Goal: Complete application form: Complete application form

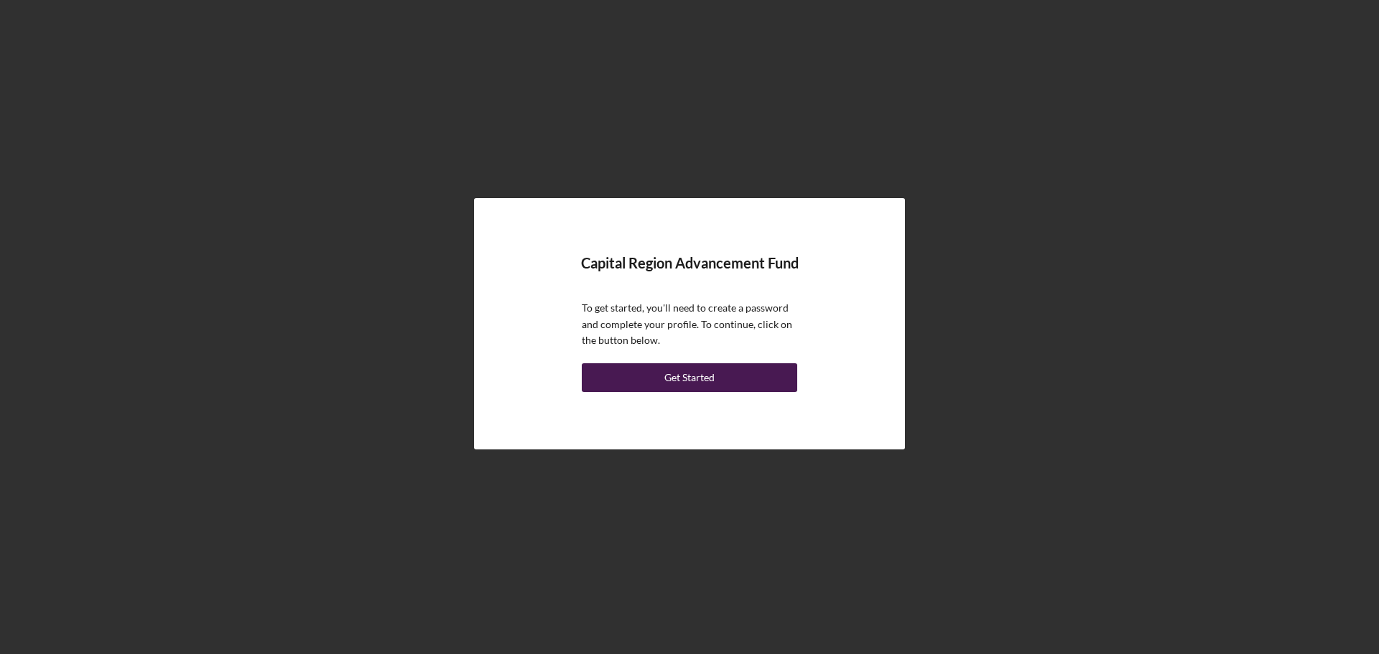
click at [689, 378] on div "Get Started" at bounding box center [689, 377] width 50 height 29
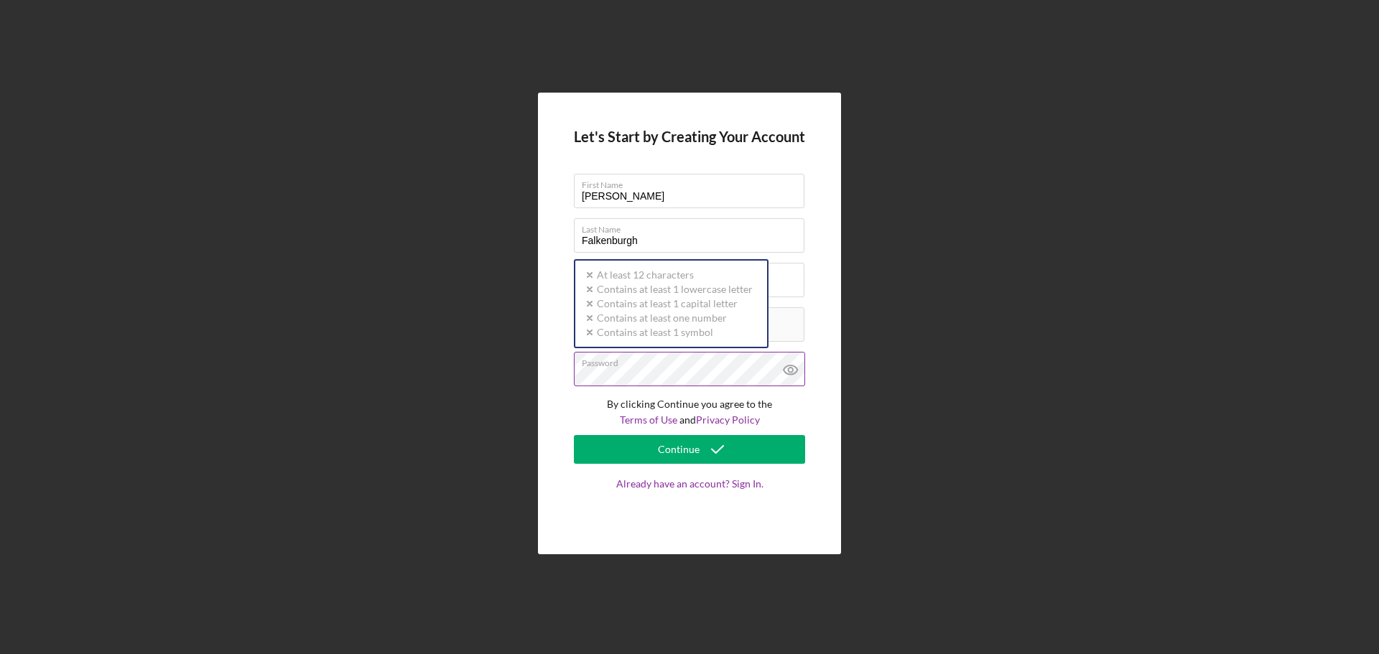
click at [789, 369] on icon at bounding box center [790, 370] width 4 height 4
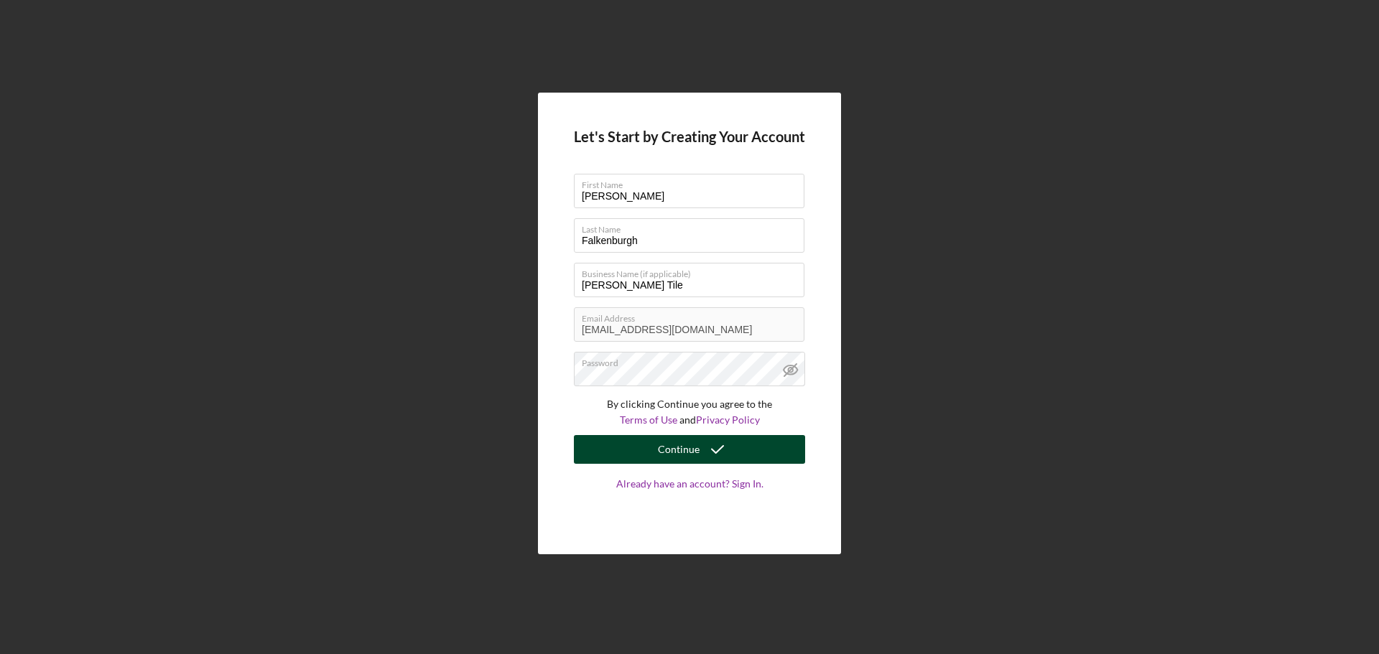
click at [692, 452] on div "Continue" at bounding box center [679, 449] width 42 height 29
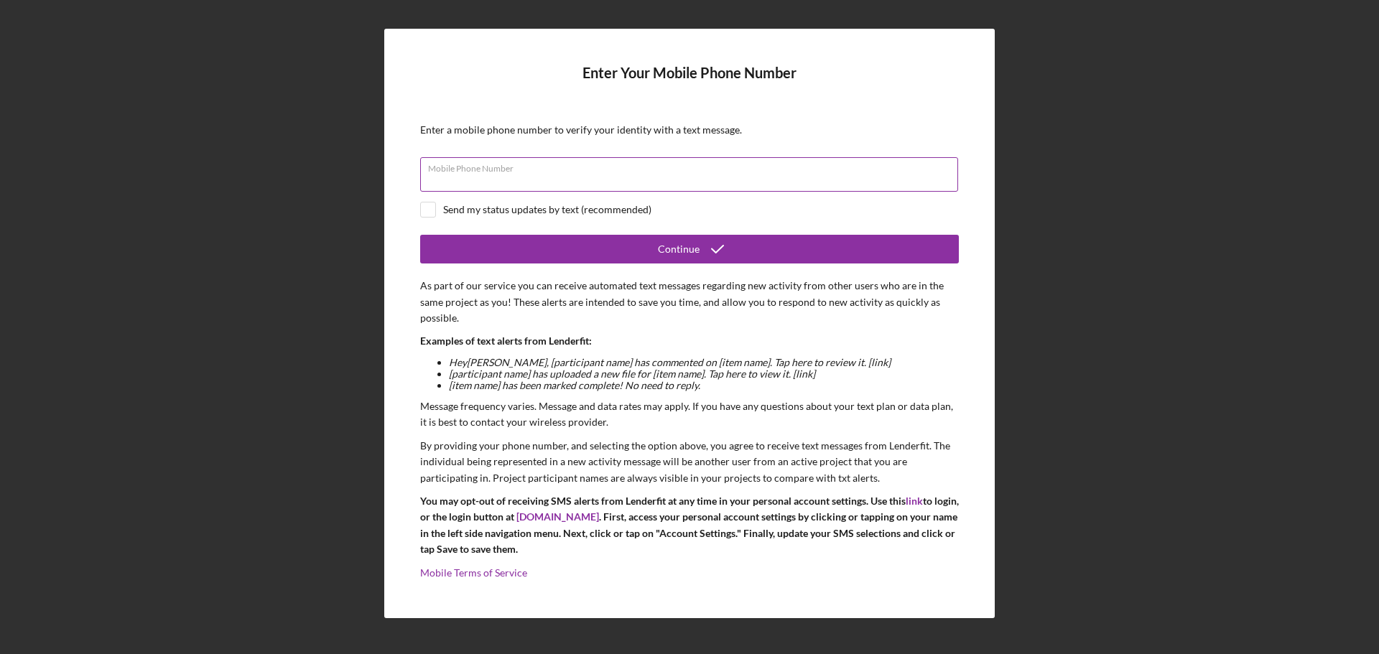
click at [530, 185] on input "Mobile Phone Number" at bounding box center [689, 174] width 538 height 34
type input "[PHONE_NUMBER]"
click at [431, 210] on input "checkbox" at bounding box center [428, 210] width 14 height 14
checkbox input "true"
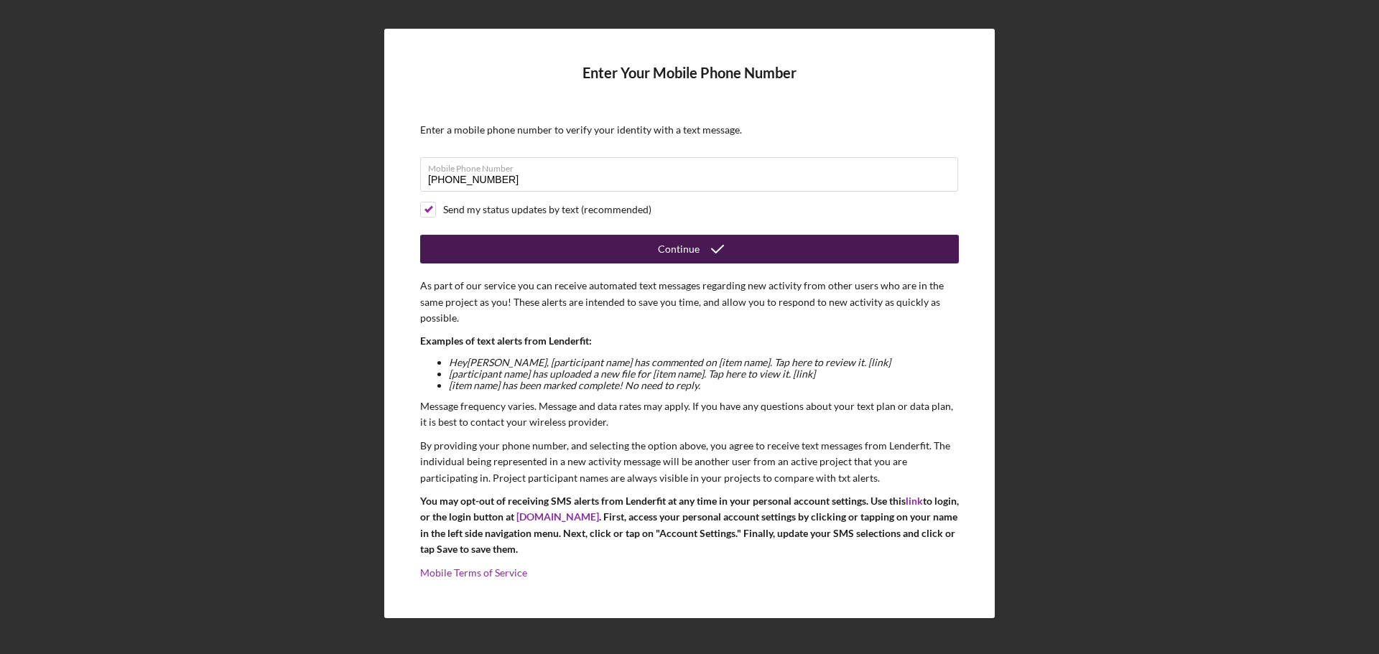
click at [674, 250] on div "Continue" at bounding box center [679, 249] width 42 height 29
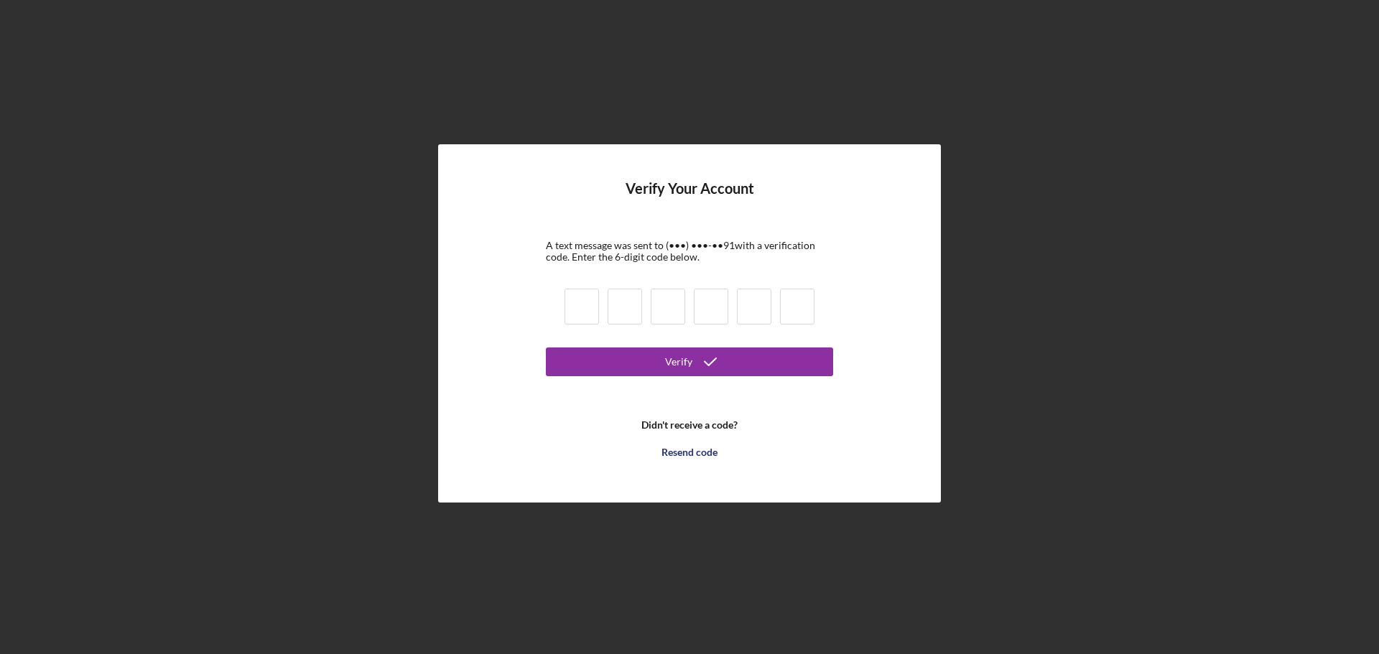
click at [593, 311] on input at bounding box center [581, 307] width 34 height 36
type input "6"
type input "1"
type input "7"
type input "1"
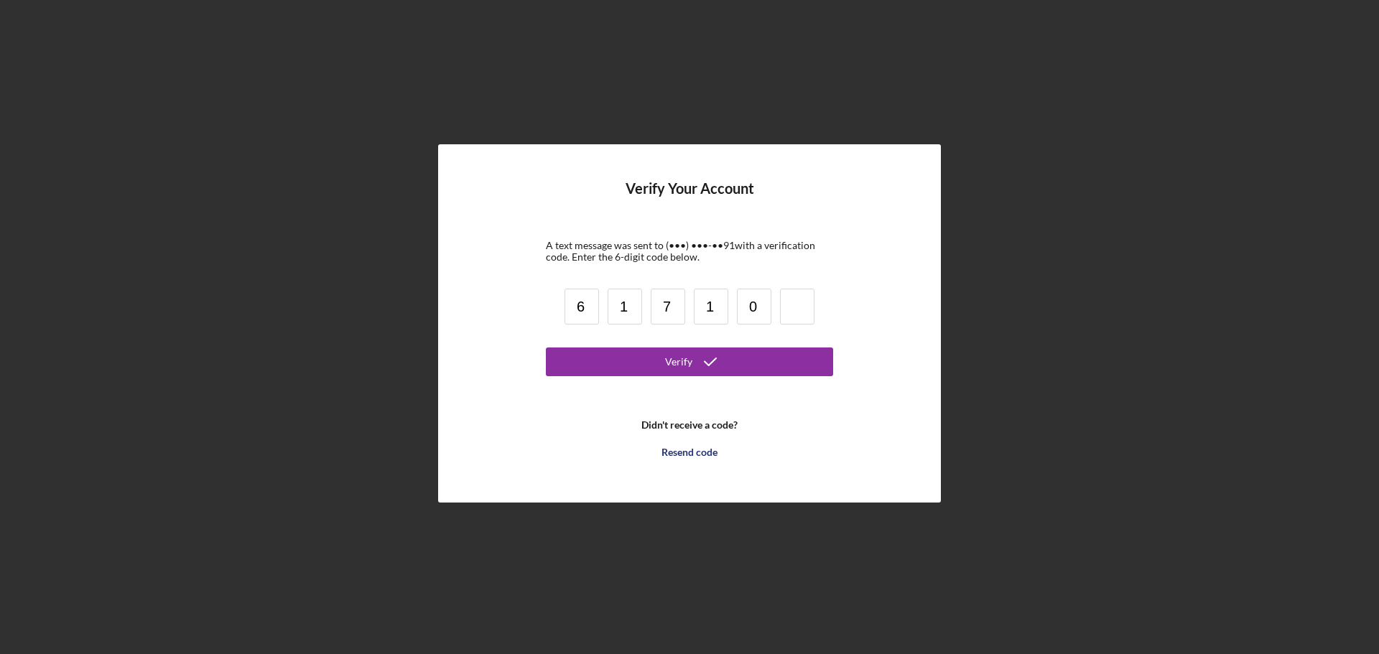
type input "0"
type input "8"
click at [682, 365] on div "Verify" at bounding box center [678, 362] width 27 height 29
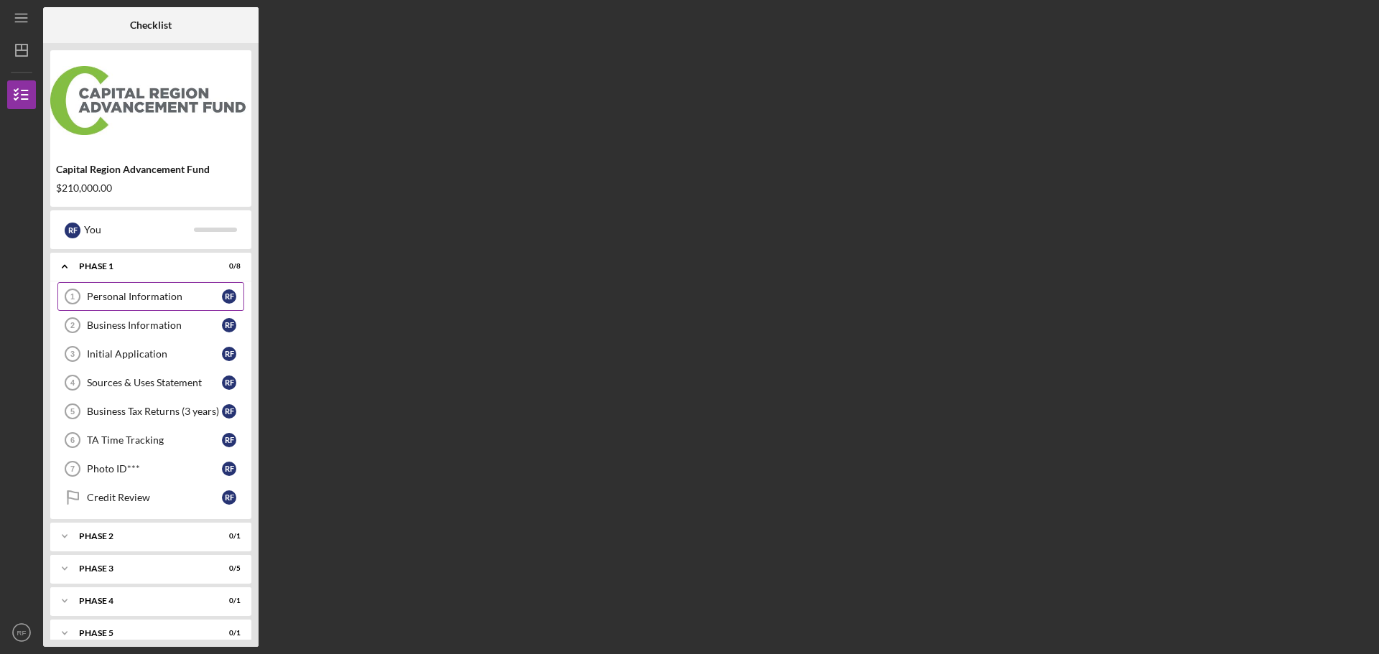
click at [134, 294] on div "Personal Information" at bounding box center [154, 296] width 135 height 11
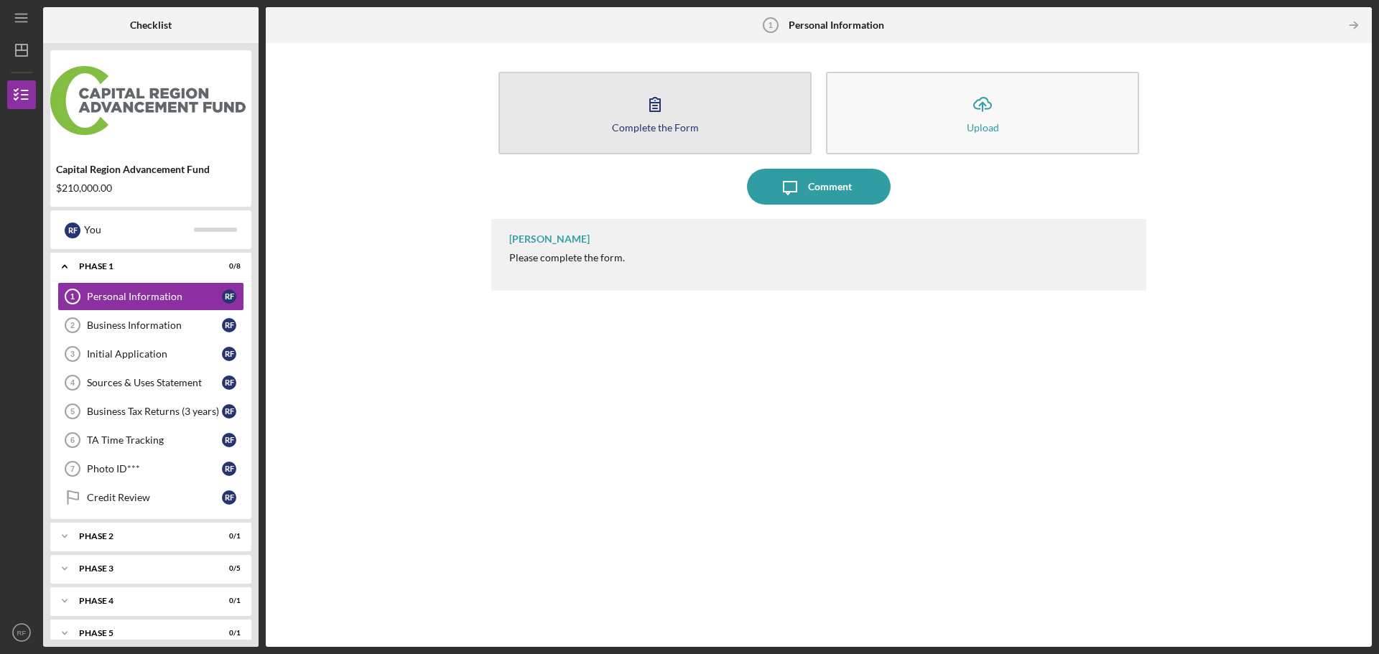
click at [661, 106] on icon "button" at bounding box center [655, 104] width 36 height 36
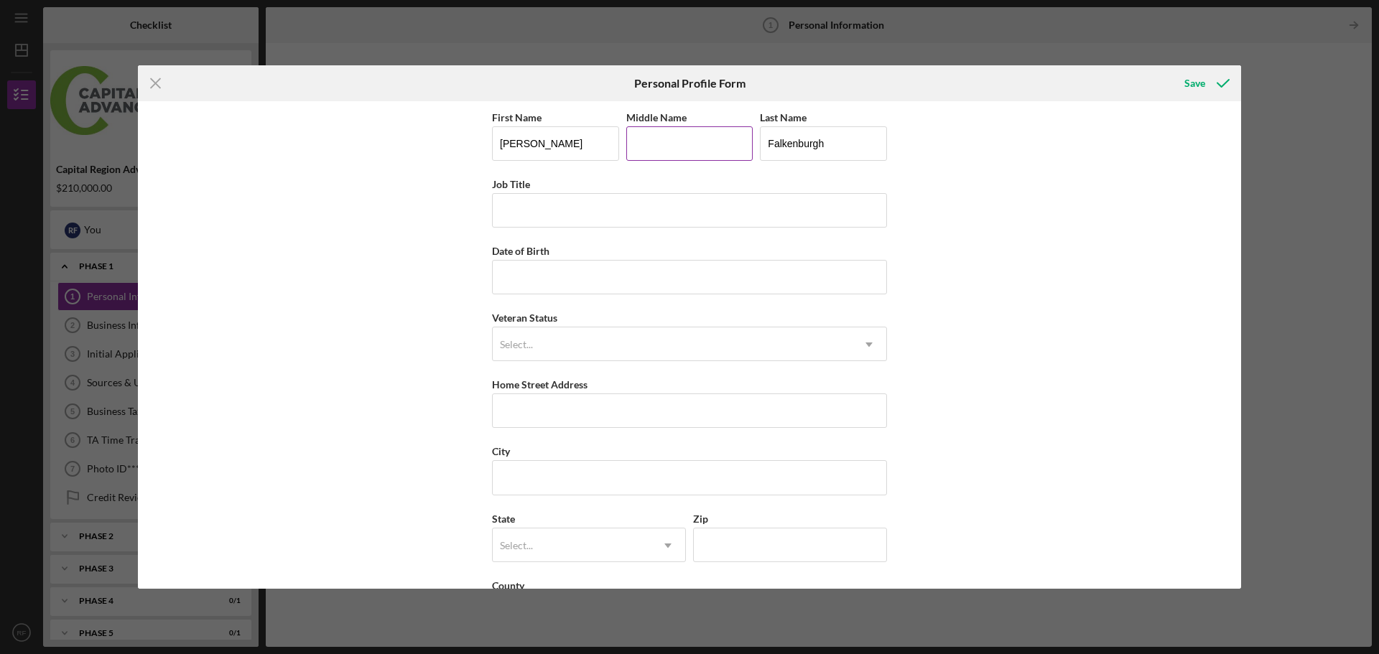
click at [662, 146] on input "Middle Name" at bounding box center [689, 143] width 127 height 34
type input "[PERSON_NAME]"
click at [555, 205] on input "Job Title" at bounding box center [689, 210] width 395 height 34
type input "Managing Partner"
click at [564, 289] on input "Date of Birth" at bounding box center [689, 277] width 395 height 34
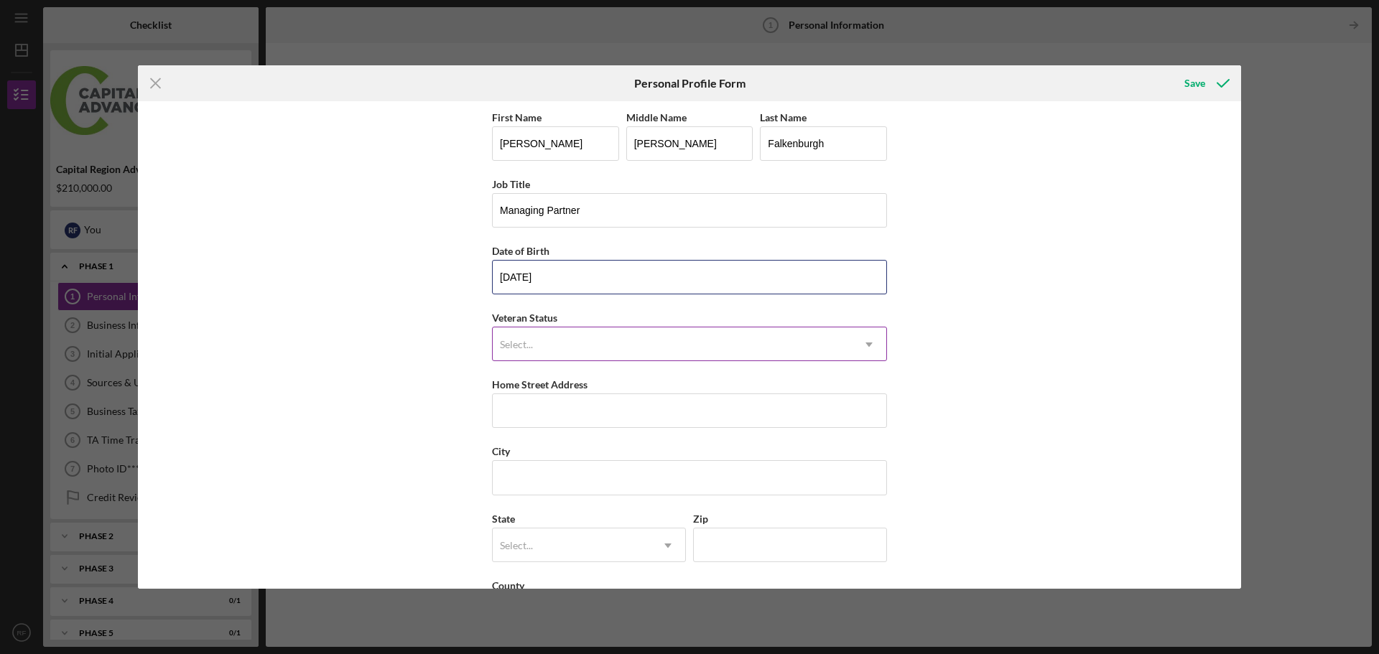
type input "[DATE]"
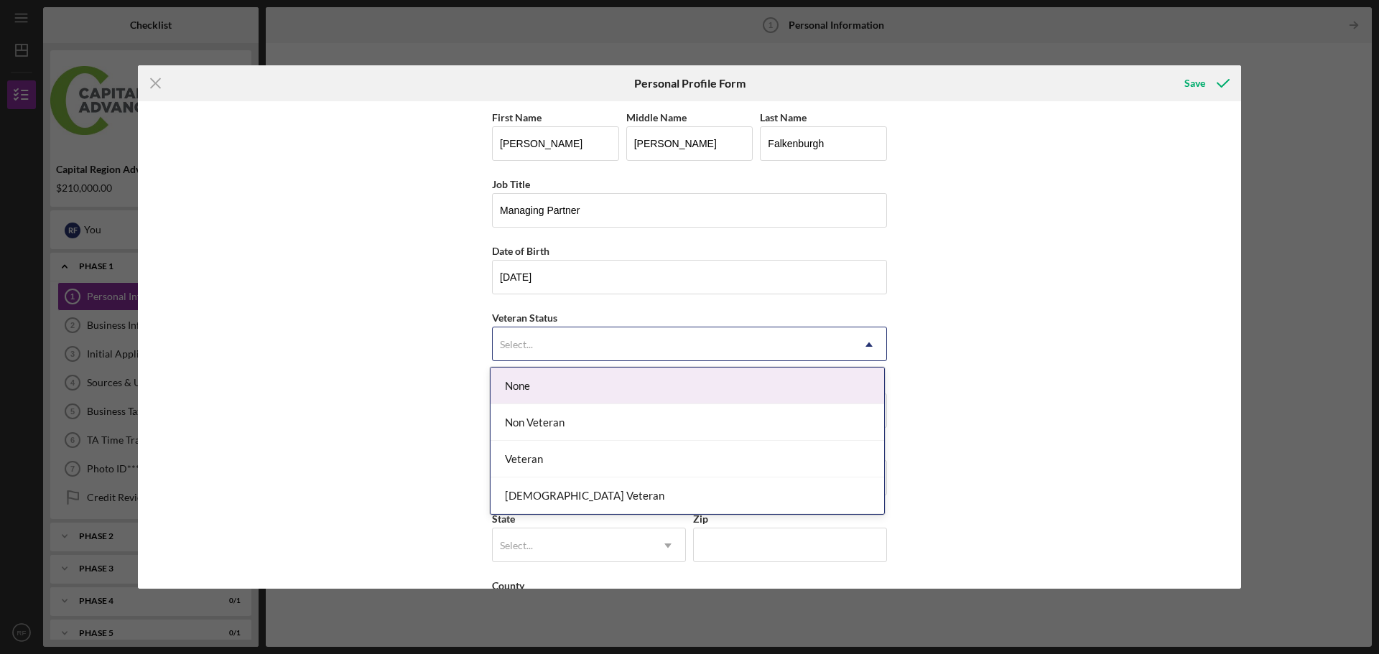
click at [870, 342] on icon "Icon/Dropdown Arrow" at bounding box center [869, 344] width 34 height 34
click at [589, 383] on div "None" at bounding box center [687, 386] width 394 height 37
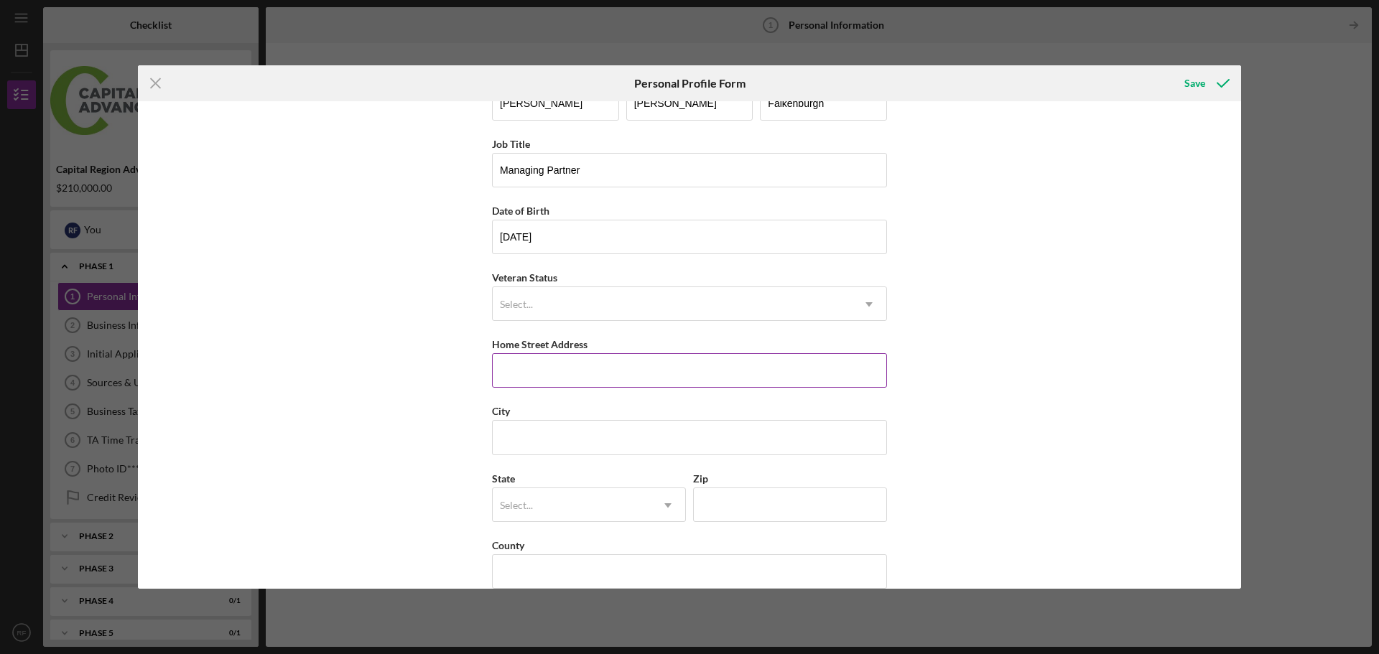
scroll to position [62, 0]
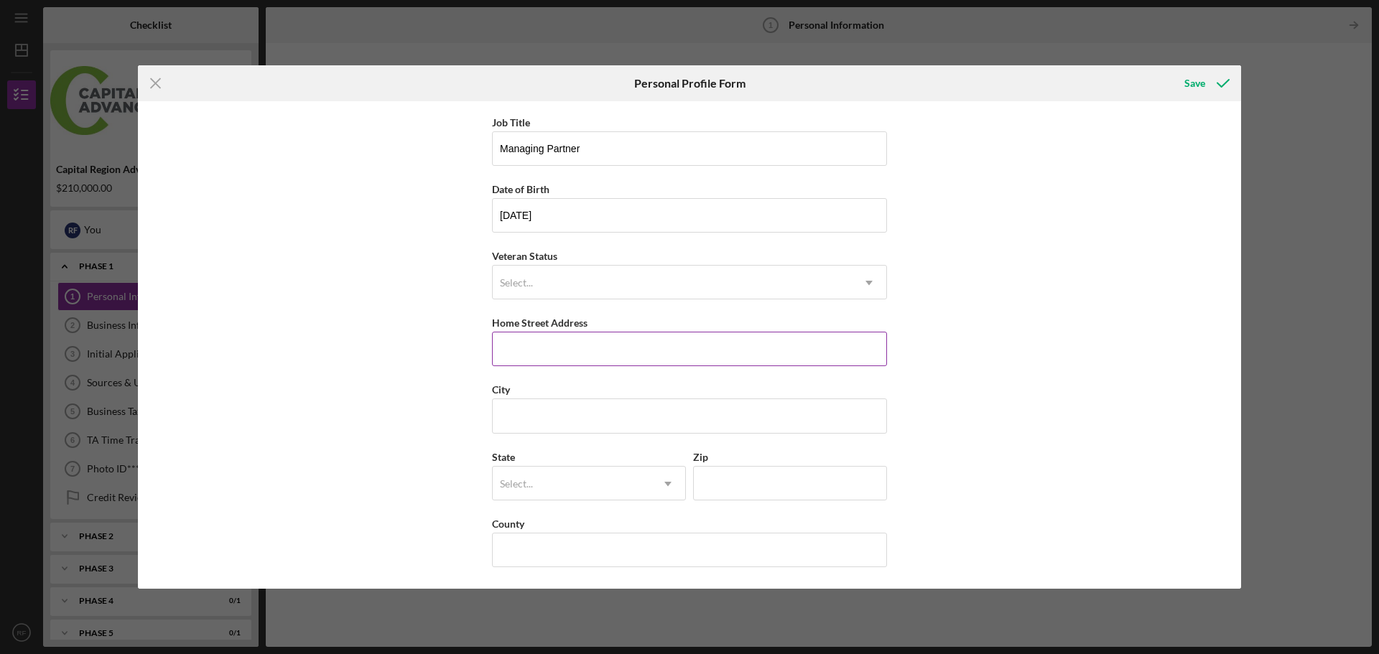
click at [565, 354] on input "Home Street Address" at bounding box center [689, 349] width 395 height 34
type input "[STREET_ADDRESS] (optional)"
type input "[GEOGRAPHIC_DATA]"
type input "NY"
type input "12019"
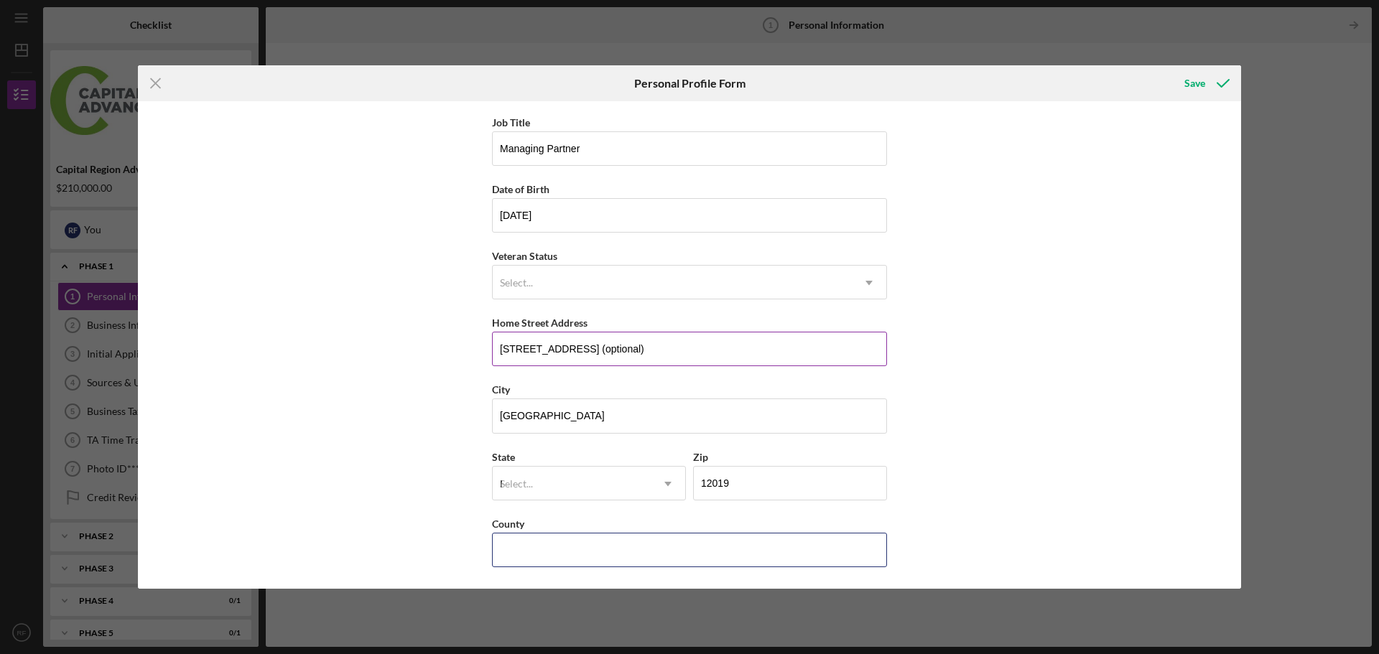
type input "[GEOGRAPHIC_DATA]"
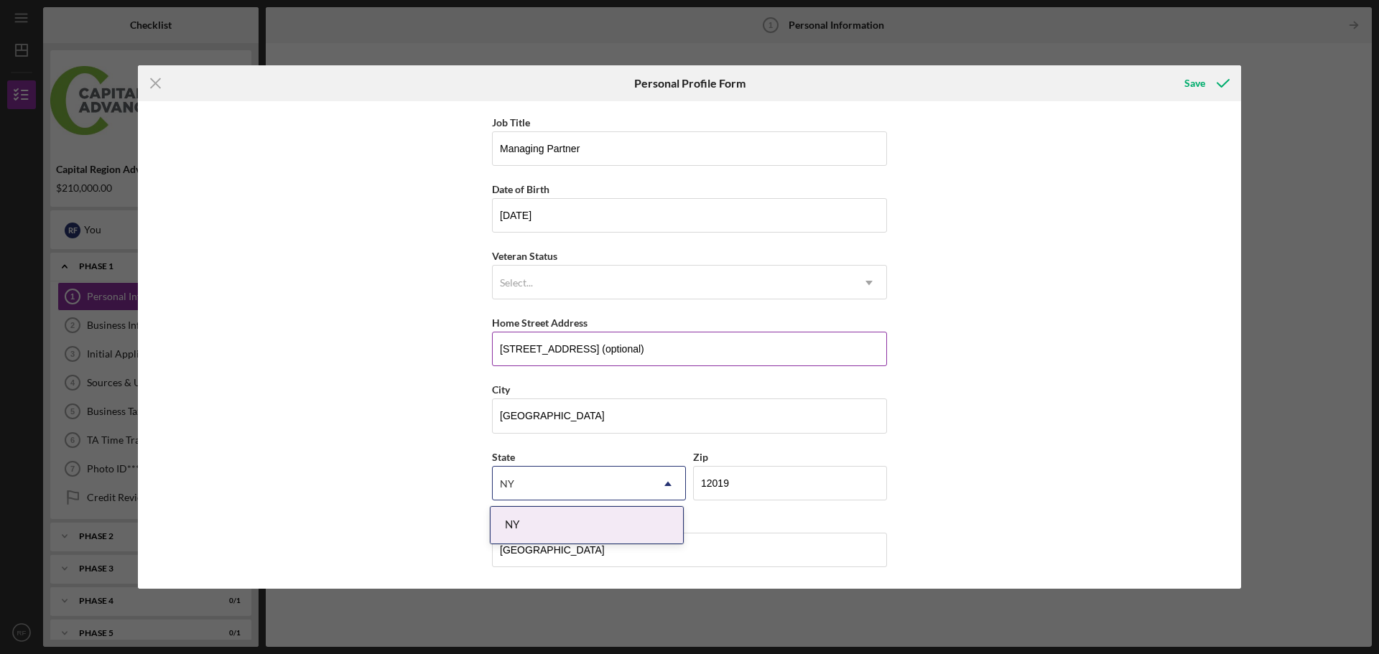
drag, startPoint x: 756, startPoint y: 351, endPoint x: 587, endPoint y: 352, distance: 168.8
click at [587, 352] on input "[STREET_ADDRESS] (optional)" at bounding box center [689, 349] width 395 height 34
type input "78 [GEOGRAPHIC_DATA]."
click at [1048, 413] on div "First Name [PERSON_NAME] Middle Name [PERSON_NAME] Last Name [PERSON_NAME] Job …" at bounding box center [689, 345] width 1103 height 488
click at [564, 534] on div "NY" at bounding box center [586, 525] width 192 height 37
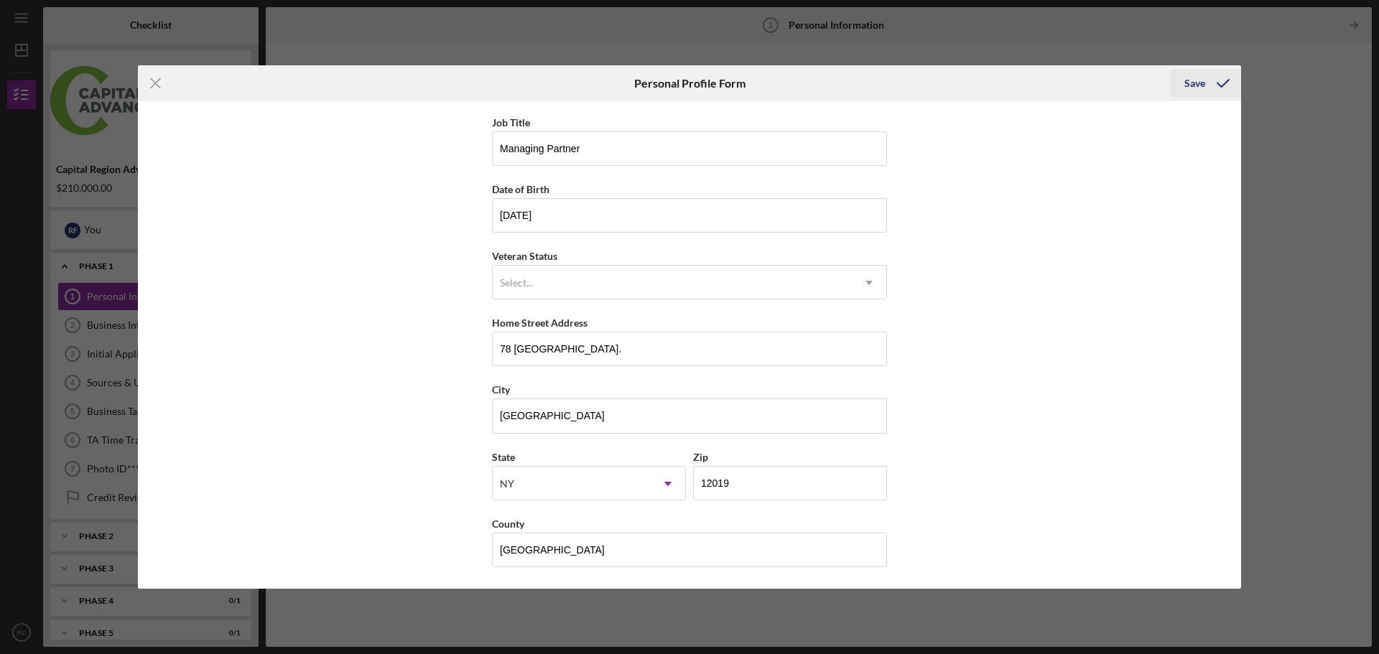
click at [1194, 83] on div "Save" at bounding box center [1194, 83] width 21 height 29
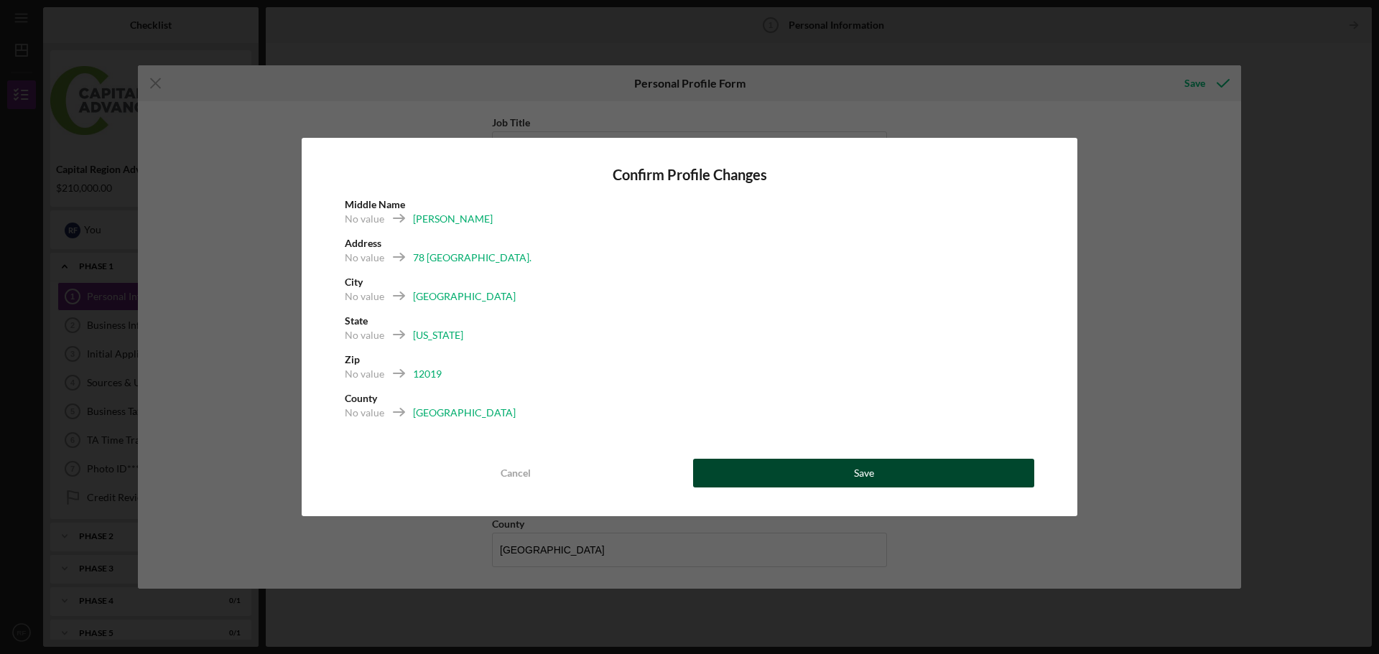
click at [865, 470] on div "Save" at bounding box center [864, 473] width 20 height 29
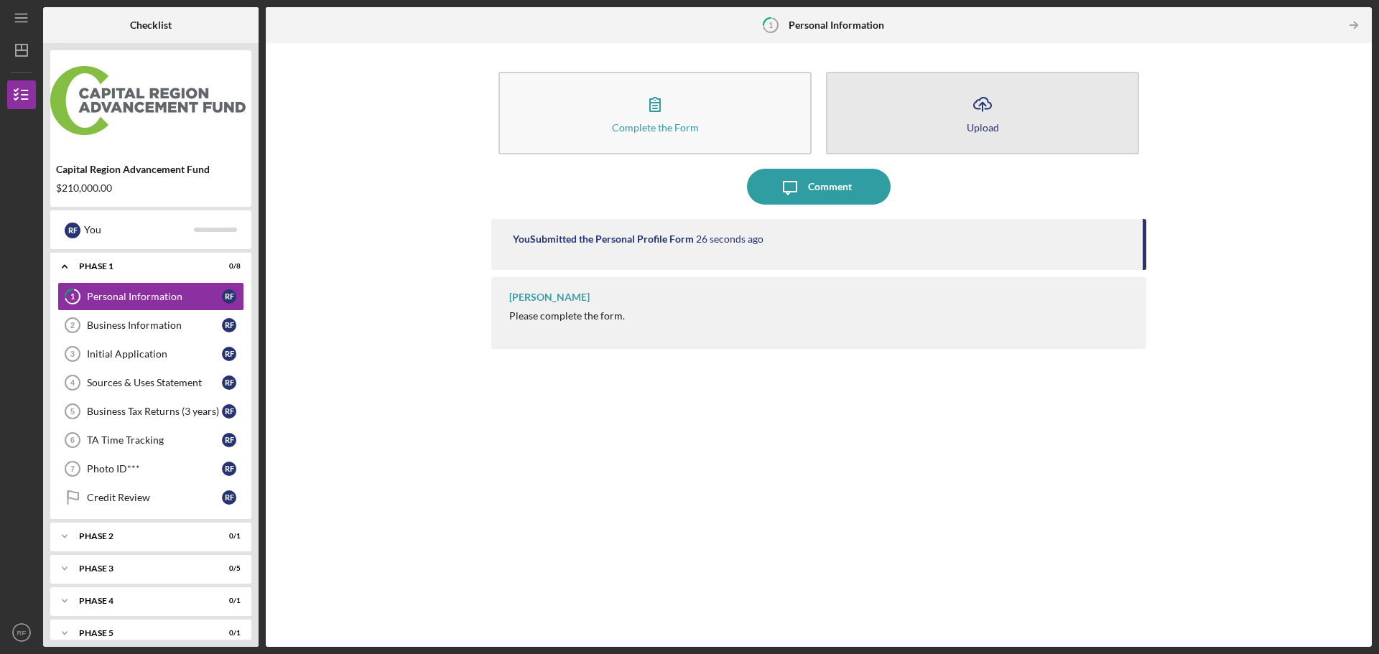
click at [985, 106] on polyline "button" at bounding box center [982, 105] width 6 height 4
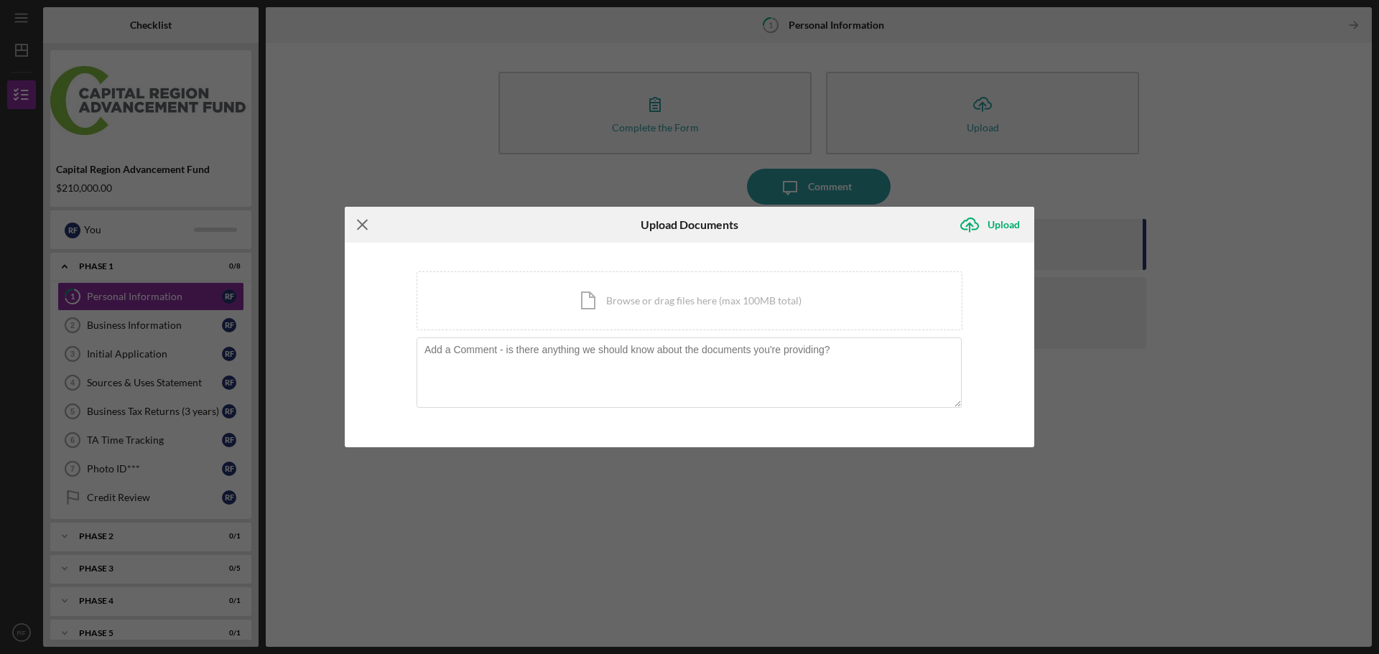
click at [365, 225] on icon "Icon/Menu Close" at bounding box center [363, 225] width 36 height 36
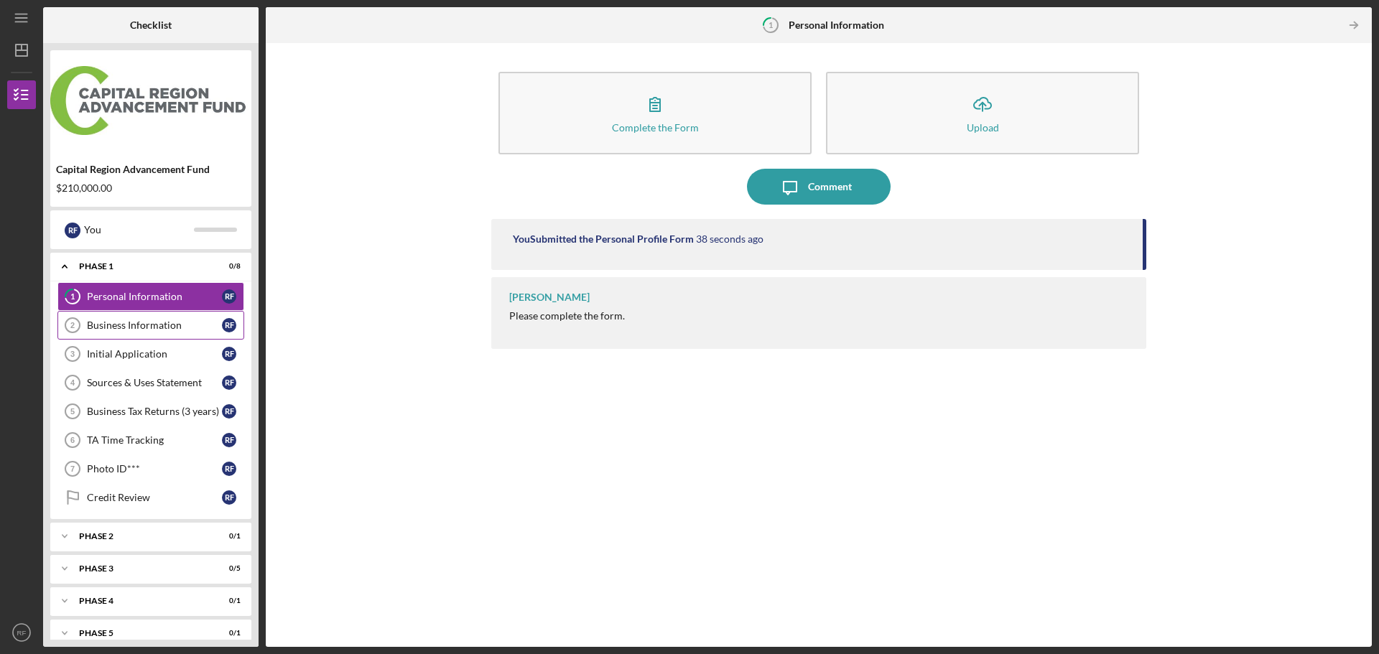
click at [166, 323] on div "Business Information" at bounding box center [154, 325] width 135 height 11
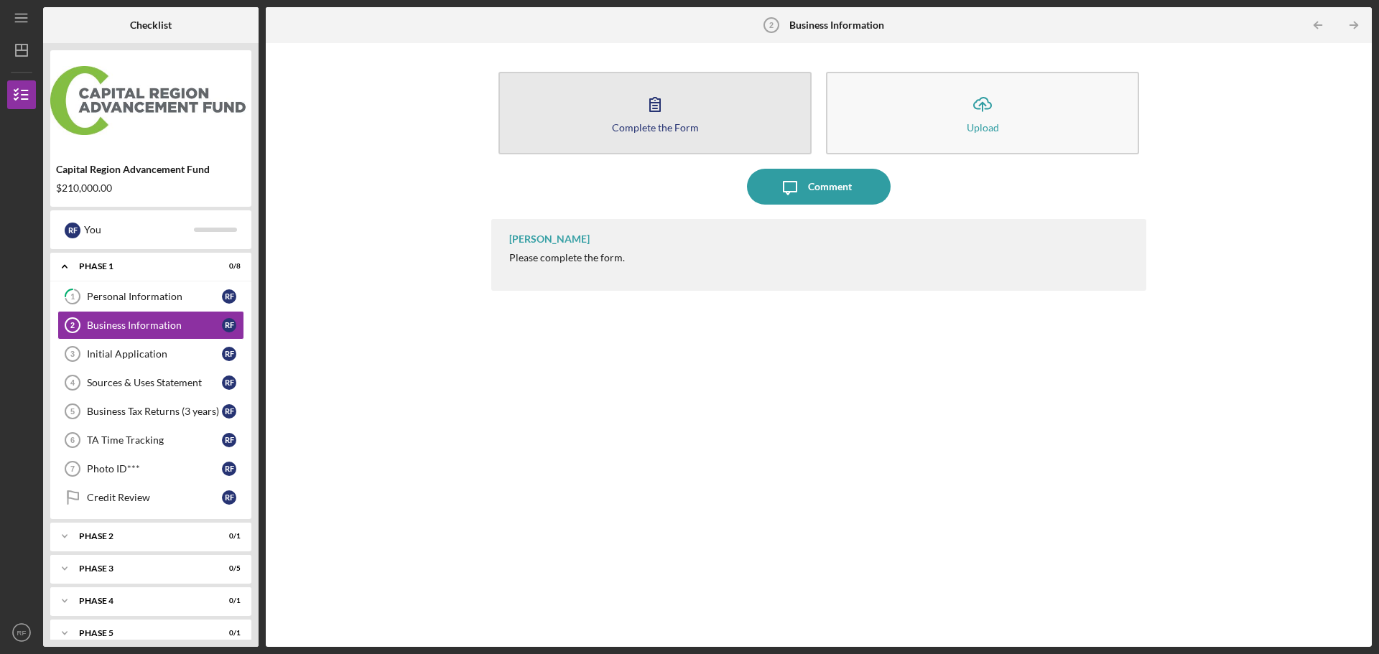
click at [658, 129] on div "Complete the Form" at bounding box center [655, 127] width 87 height 11
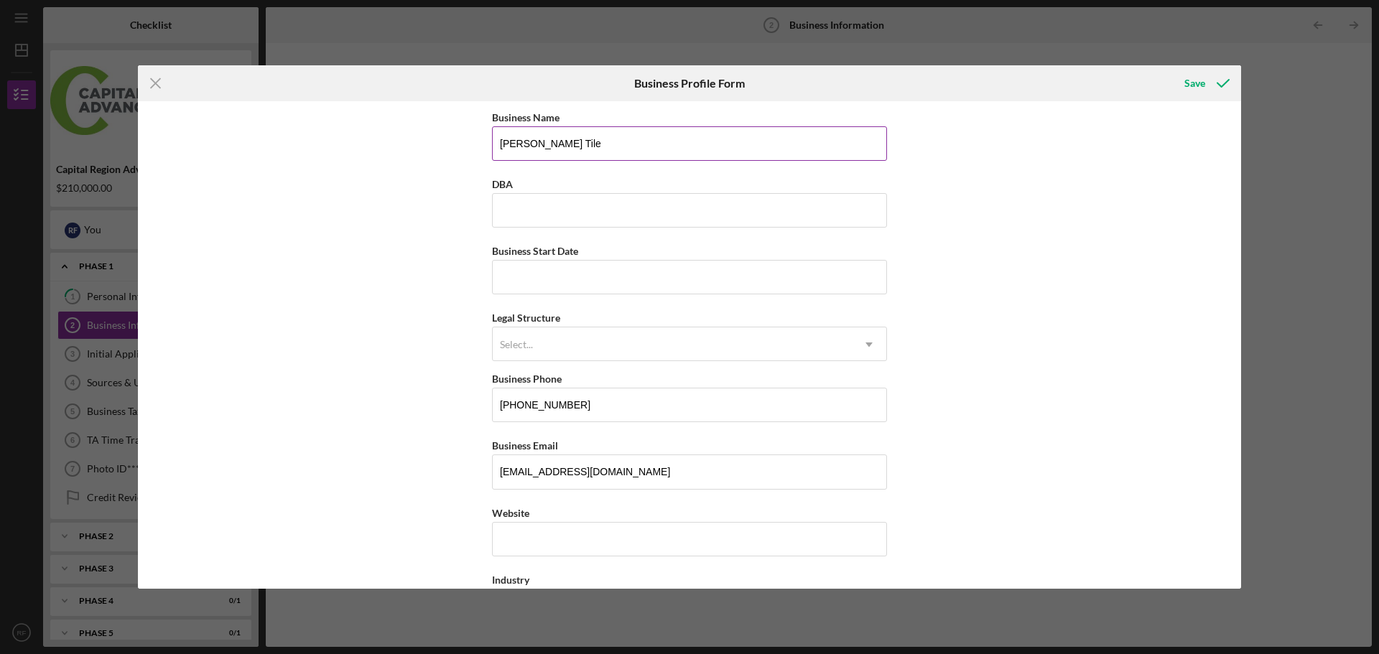
click at [577, 139] on input "[PERSON_NAME] Tile" at bounding box center [689, 143] width 395 height 34
type input "[PERSON_NAME] Tile LLC"
click at [564, 285] on input "Business Start Date" at bounding box center [689, 277] width 395 height 34
type input "[DATE]"
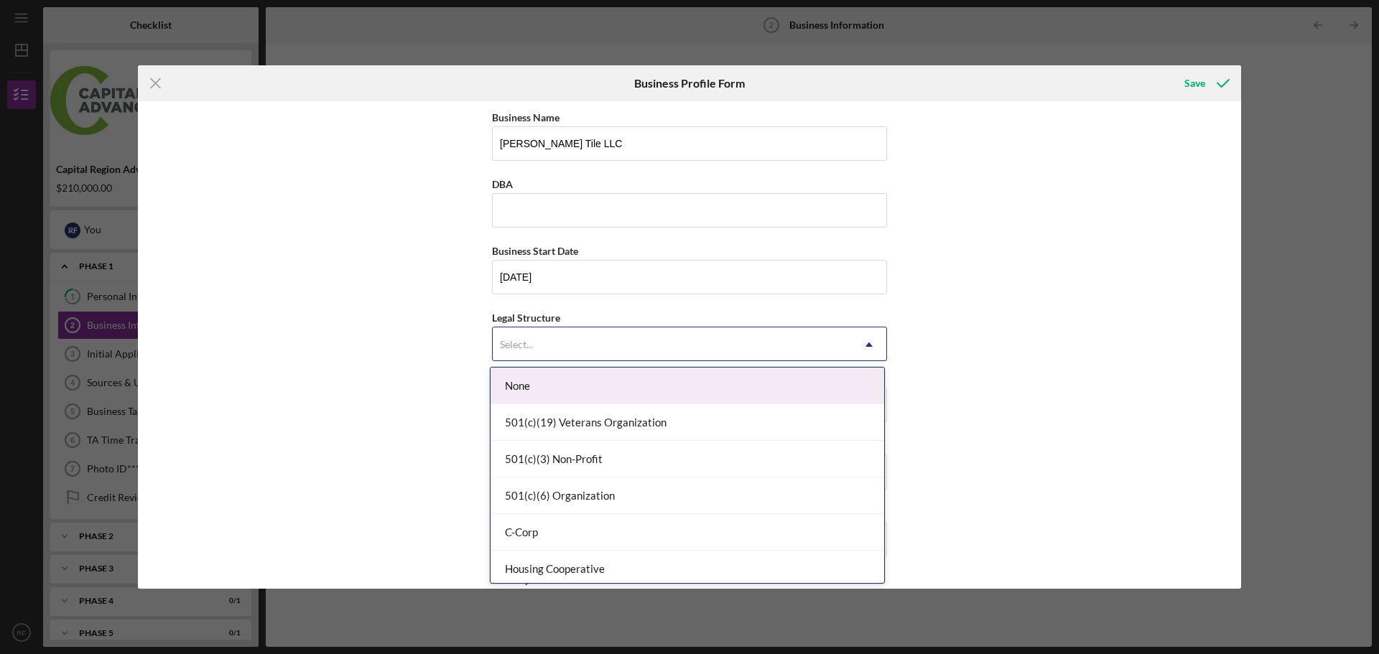
click at [868, 344] on use at bounding box center [868, 345] width 7 height 4
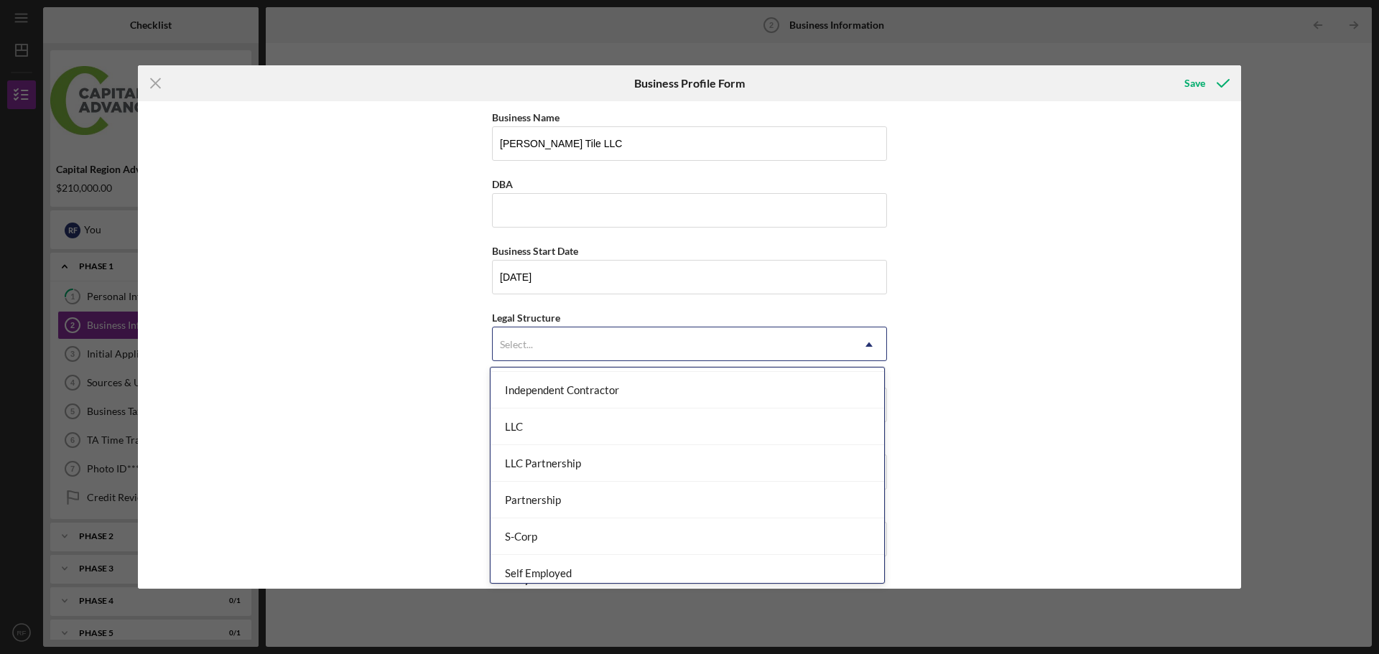
scroll to position [287, 0]
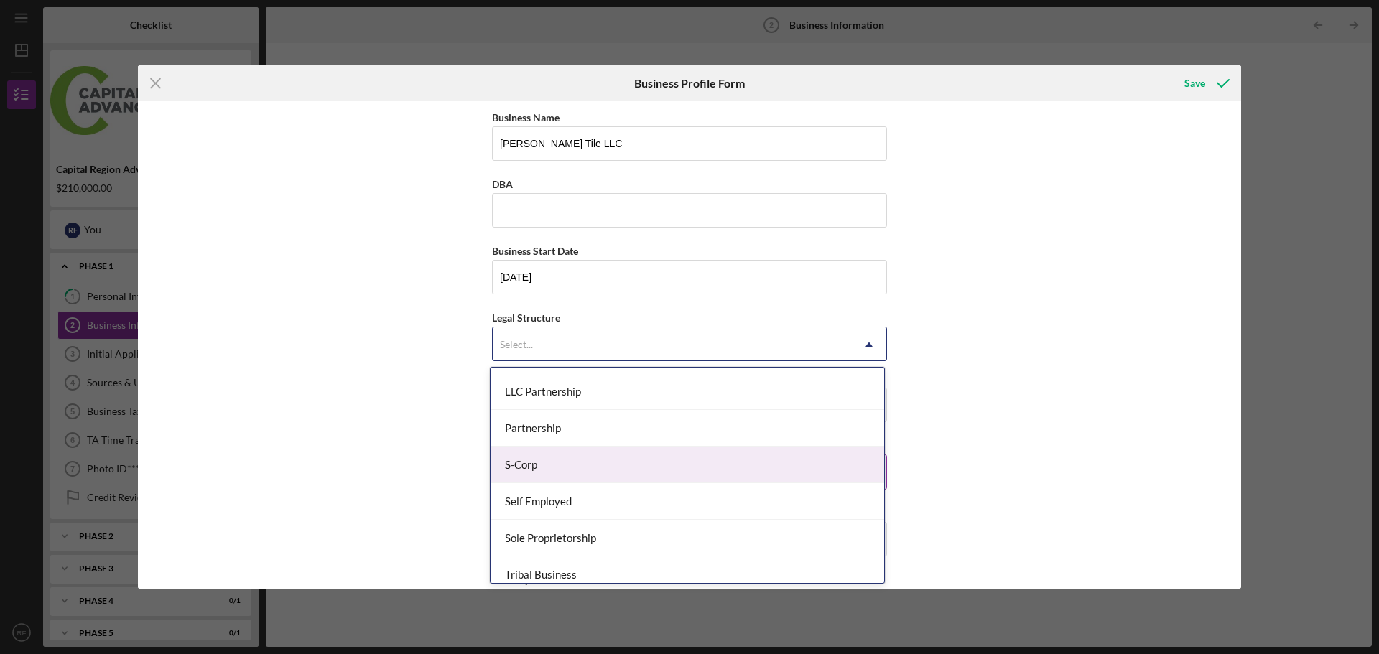
click at [519, 466] on div "S-Corp" at bounding box center [687, 465] width 394 height 37
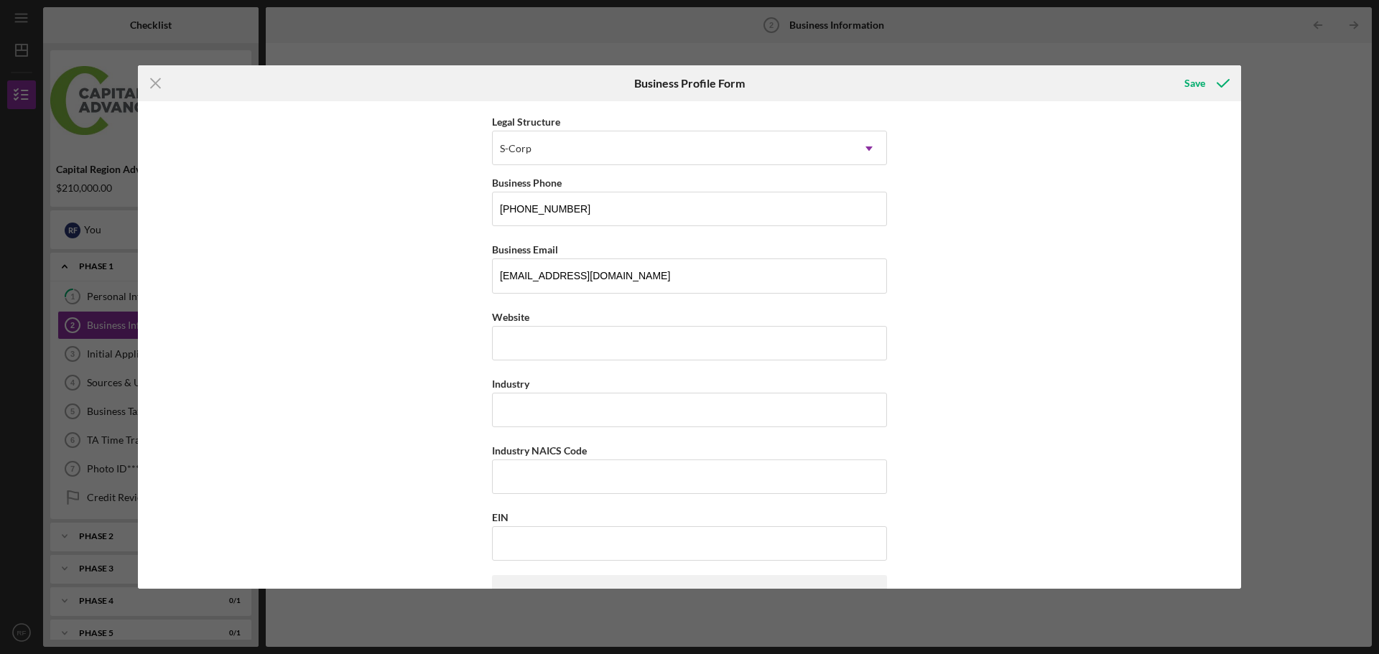
scroll to position [144, 0]
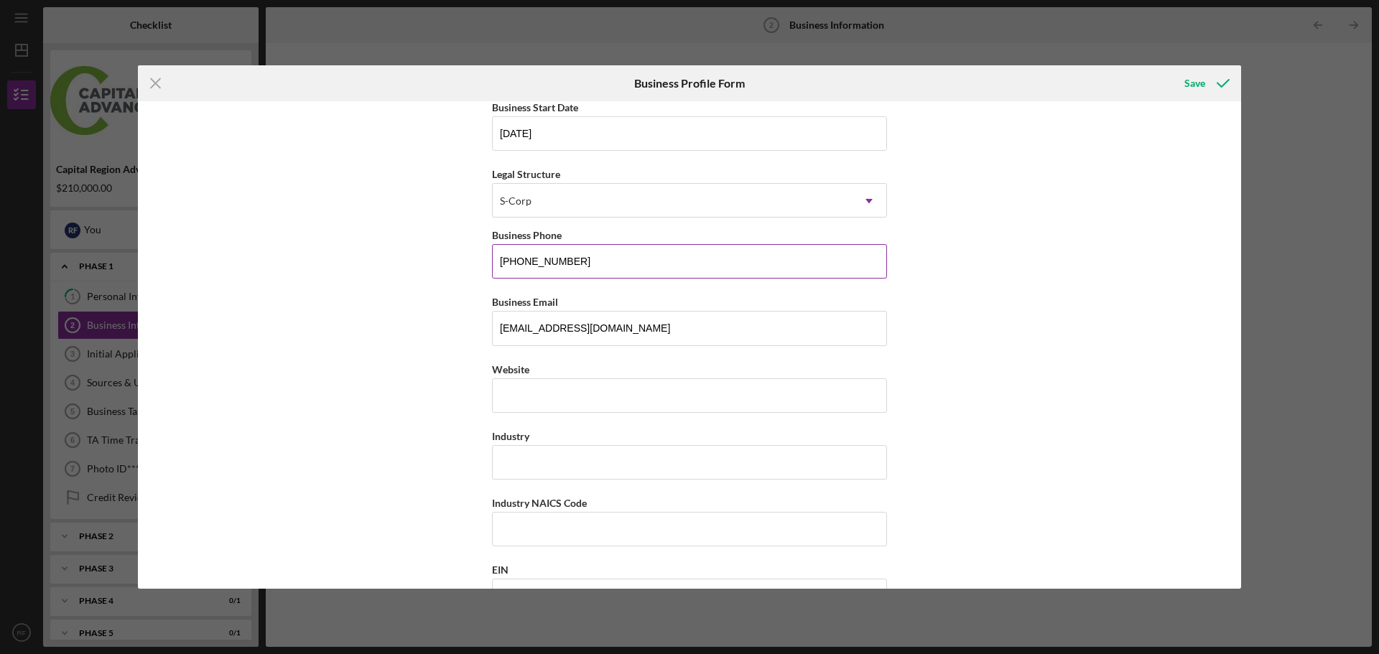
drag, startPoint x: 588, startPoint y: 265, endPoint x: 524, endPoint y: 263, distance: 64.0
click at [524, 263] on input "[PHONE_NUMBER]" at bounding box center [689, 261] width 395 height 34
type input "[PHONE_NUMBER]"
click at [537, 392] on input "Website" at bounding box center [689, 395] width 395 height 34
type input "[DOMAIN_NAME]"
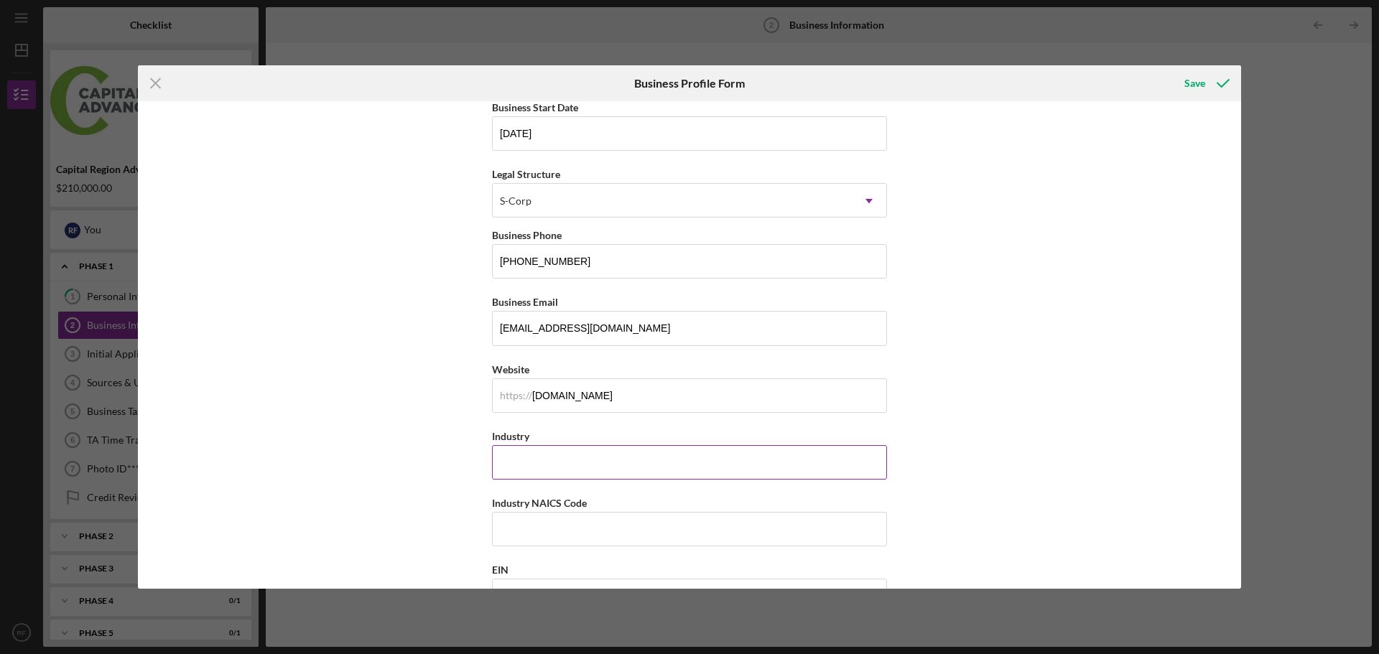
click at [572, 463] on input "Industry" at bounding box center [689, 462] width 395 height 34
type input "Ceramic Tile Contractor"
click at [585, 531] on input "Industry NAICS Code" at bounding box center [689, 529] width 395 height 34
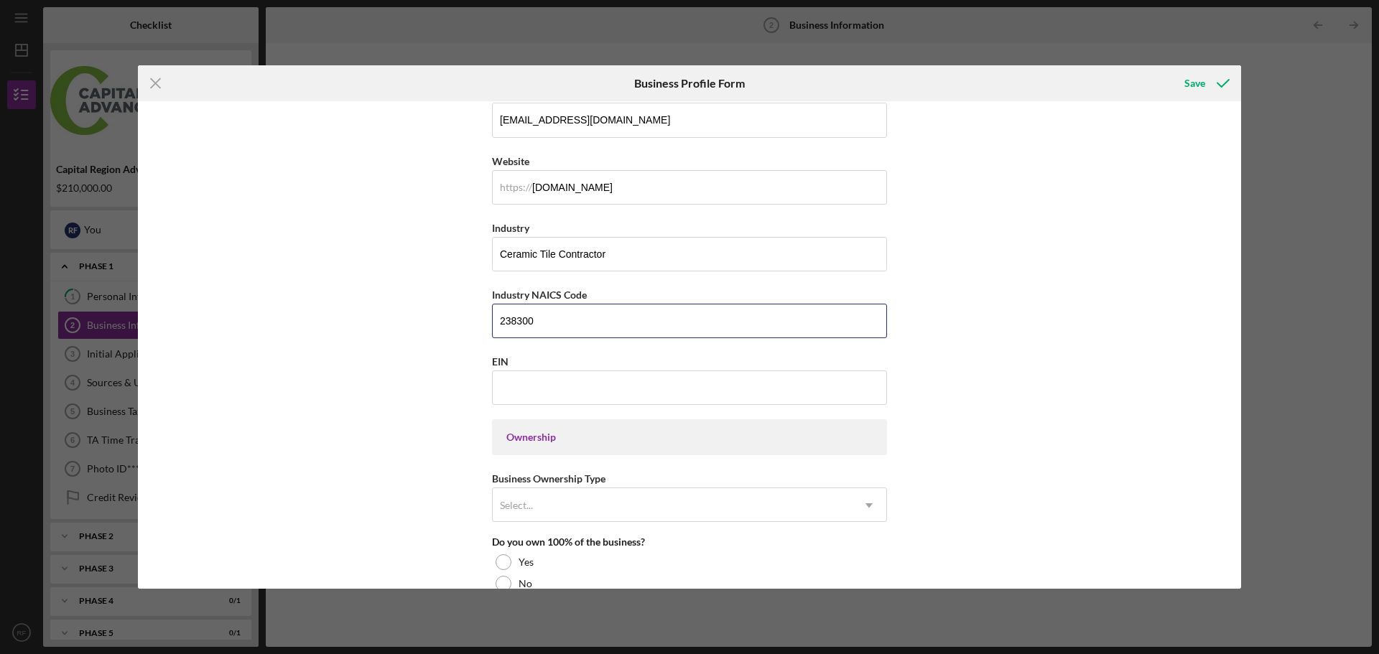
scroll to position [359, 0]
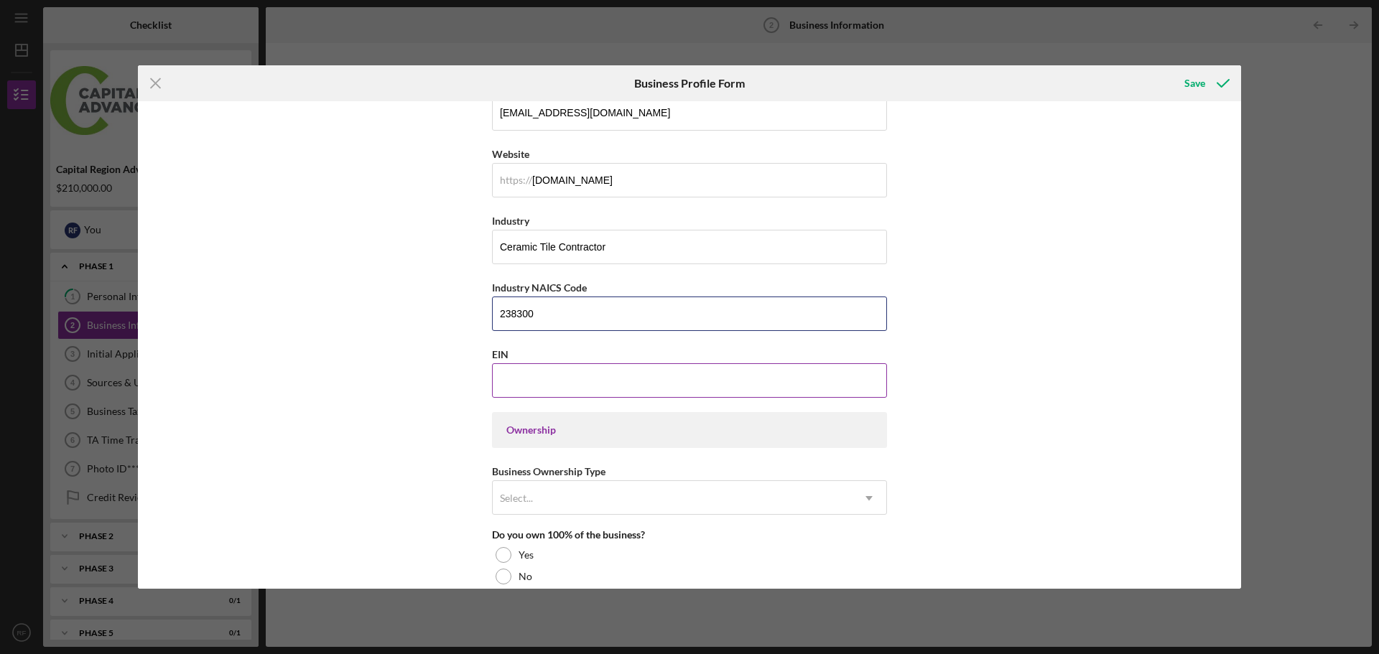
type input "238300"
click at [580, 378] on input "EIN" at bounding box center [689, 380] width 395 height 34
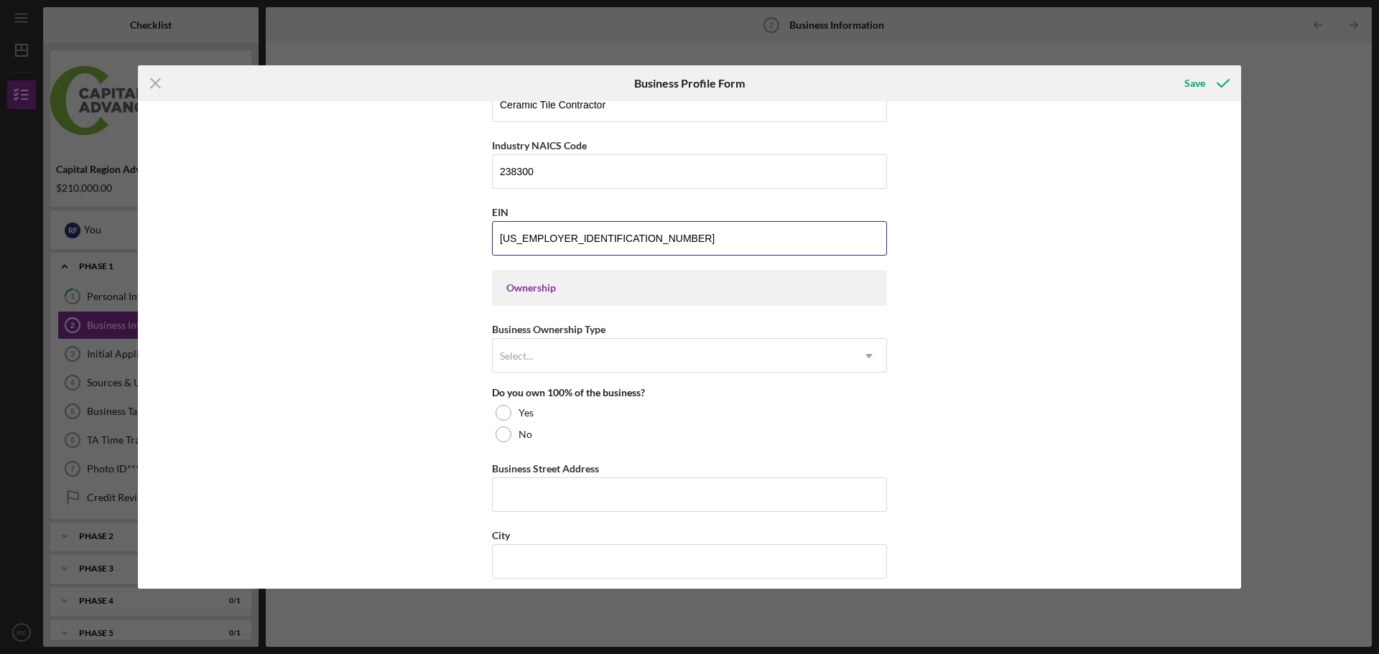
scroll to position [503, 0]
type input "[US_EMPLOYER_IDENTIFICATION_NUMBER]"
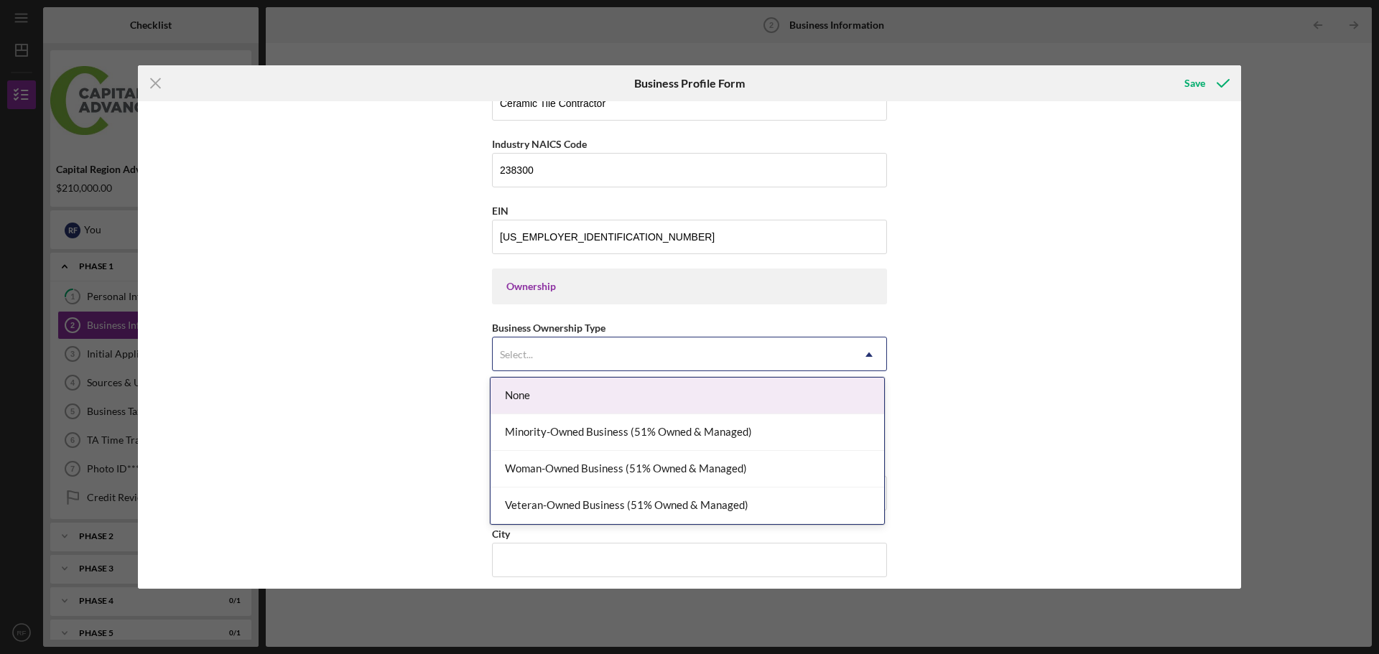
click at [867, 355] on use at bounding box center [868, 355] width 7 height 4
click at [567, 394] on div "None" at bounding box center [687, 396] width 394 height 37
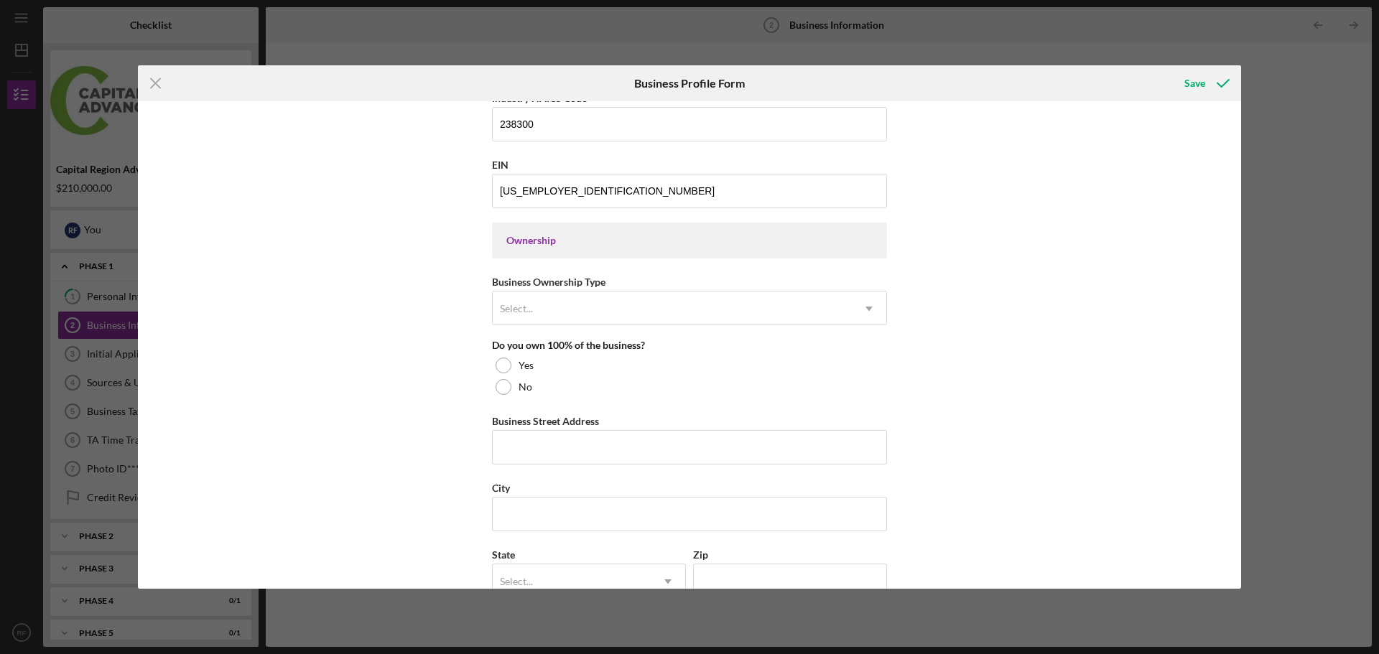
scroll to position [575, 0]
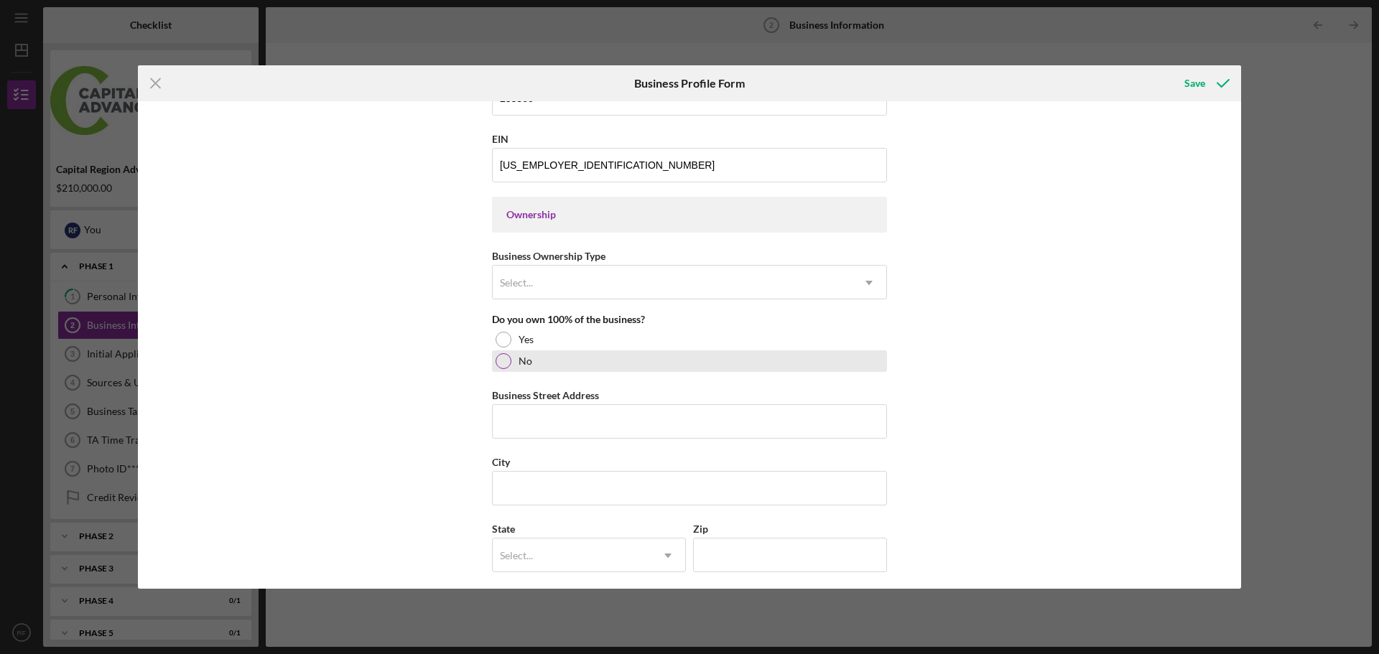
click at [508, 366] on div "No" at bounding box center [689, 361] width 395 height 22
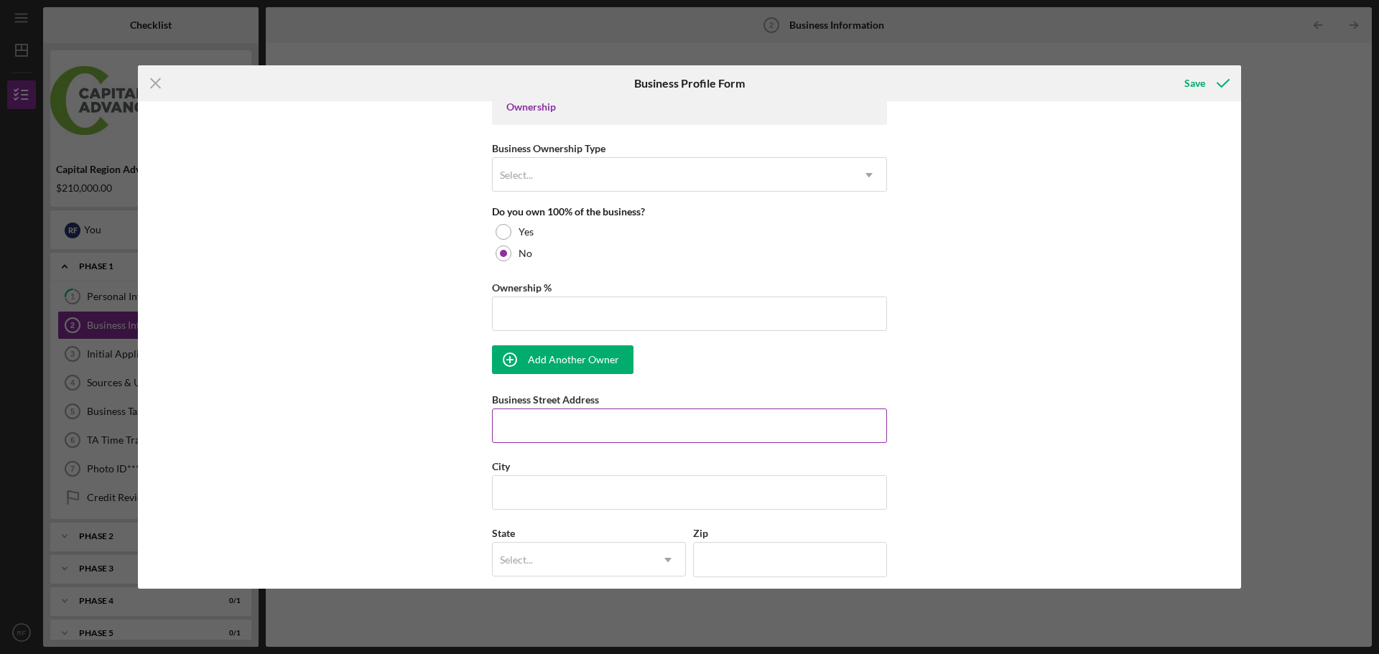
scroll to position [718, 0]
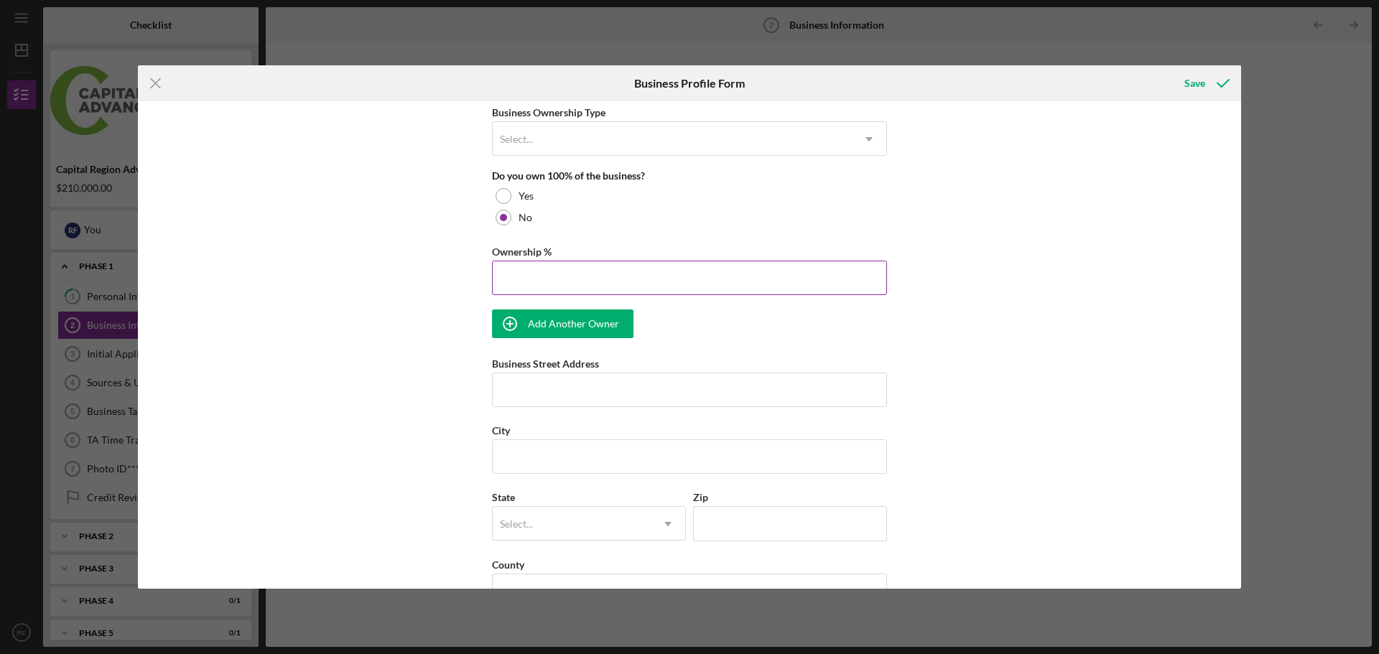
click at [562, 279] on input "Ownership %" at bounding box center [689, 278] width 395 height 34
type input "50.00%"
click at [561, 396] on input "Business Street Address" at bounding box center [689, 390] width 395 height 34
type input "[GEOGRAPHIC_DATA]"
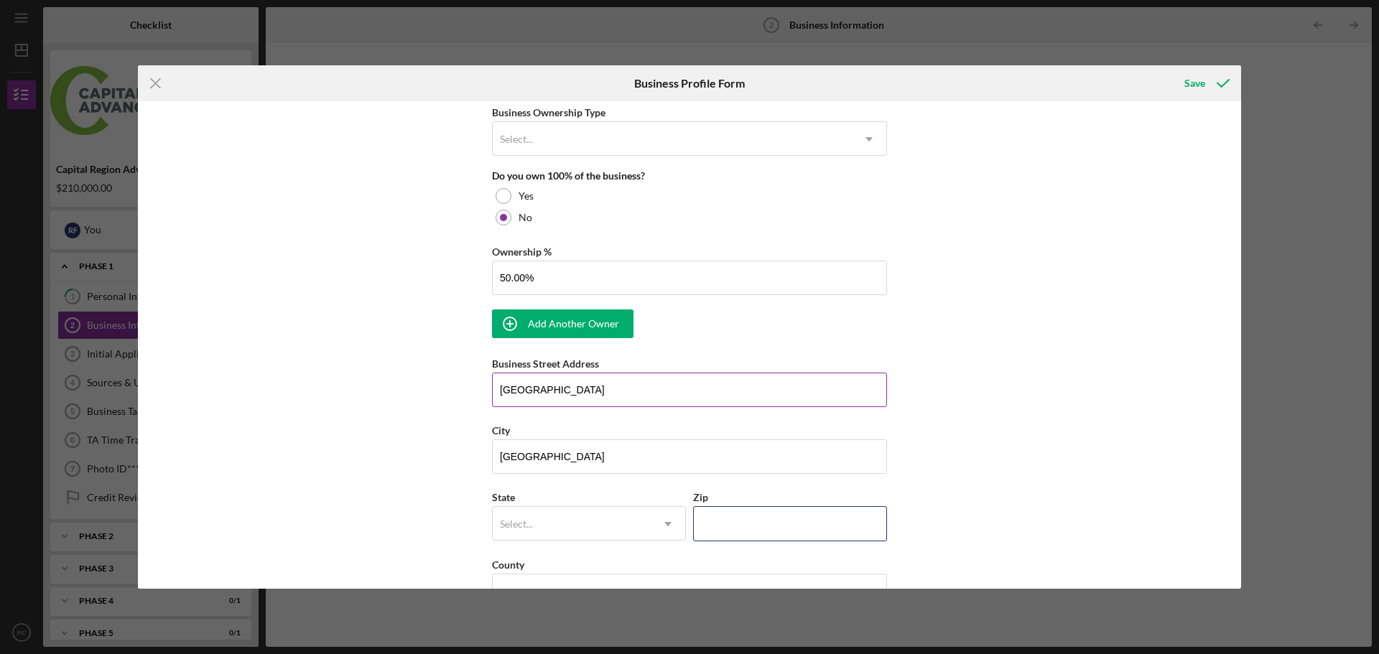
type input "12205"
type input "NY"
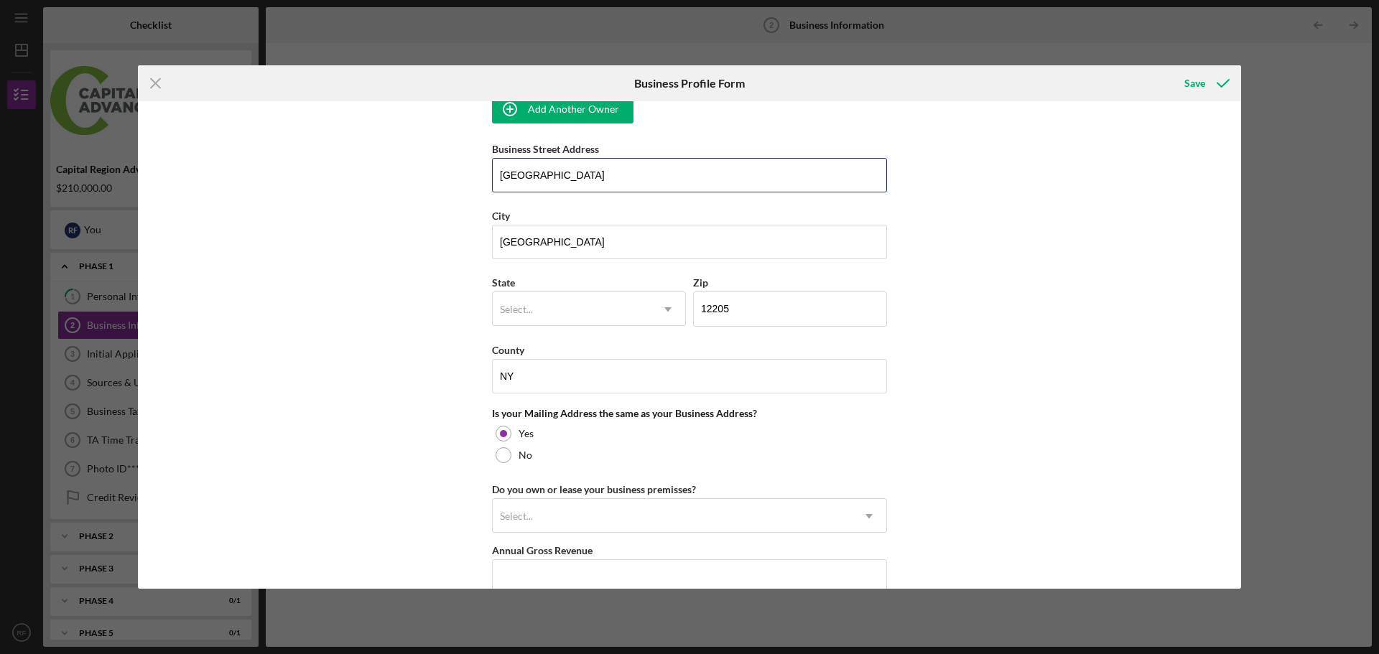
scroll to position [934, 0]
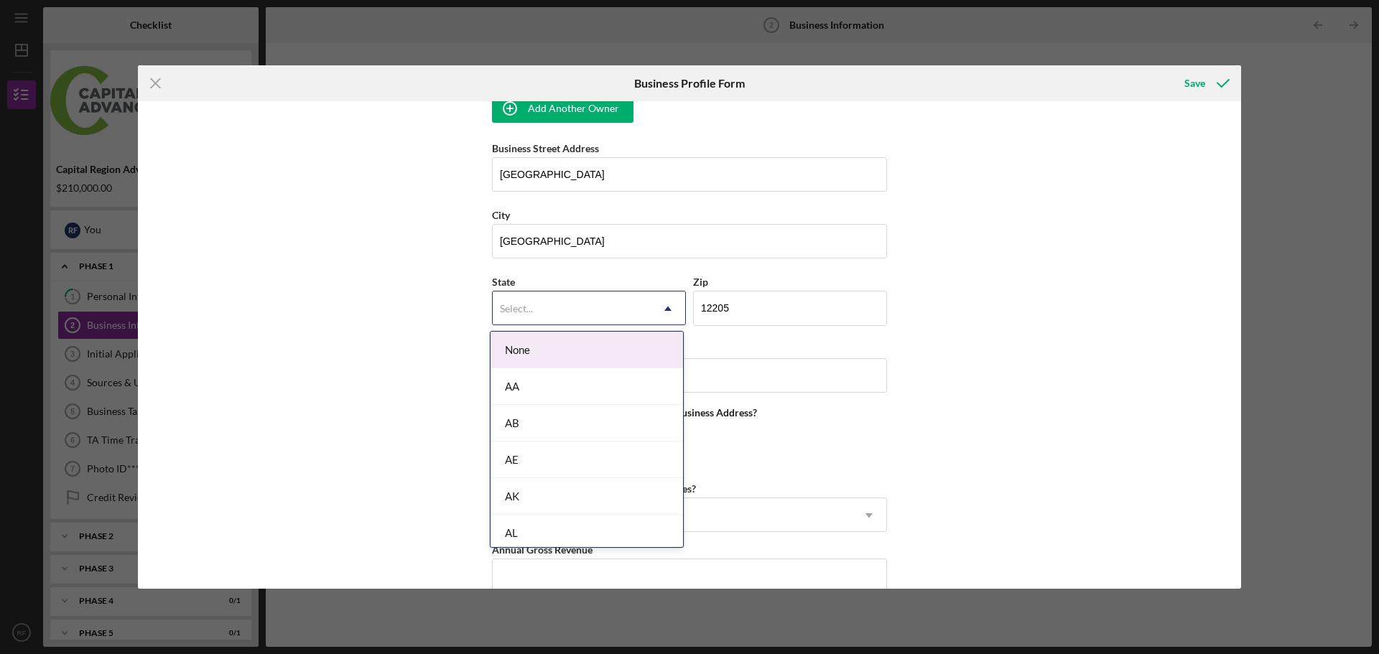
click at [663, 305] on icon "Icon/Dropdown Arrow" at bounding box center [668, 309] width 34 height 34
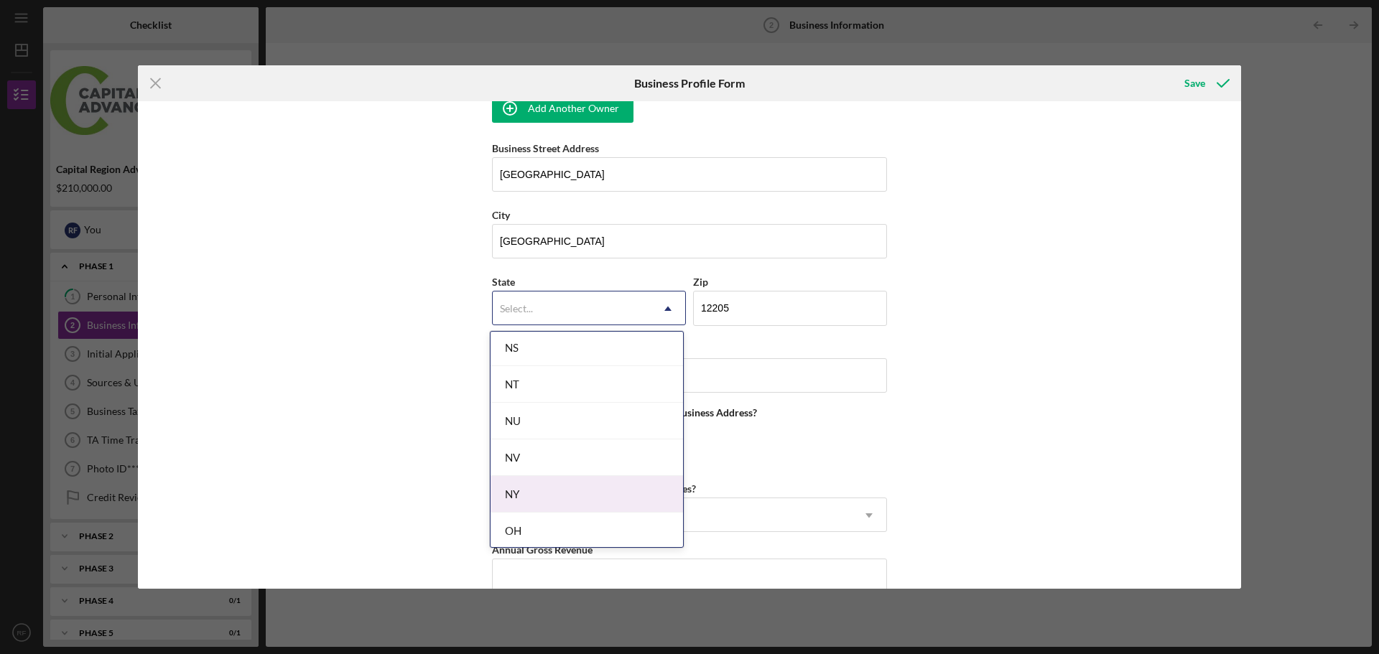
click at [562, 496] on div "NY" at bounding box center [586, 494] width 192 height 37
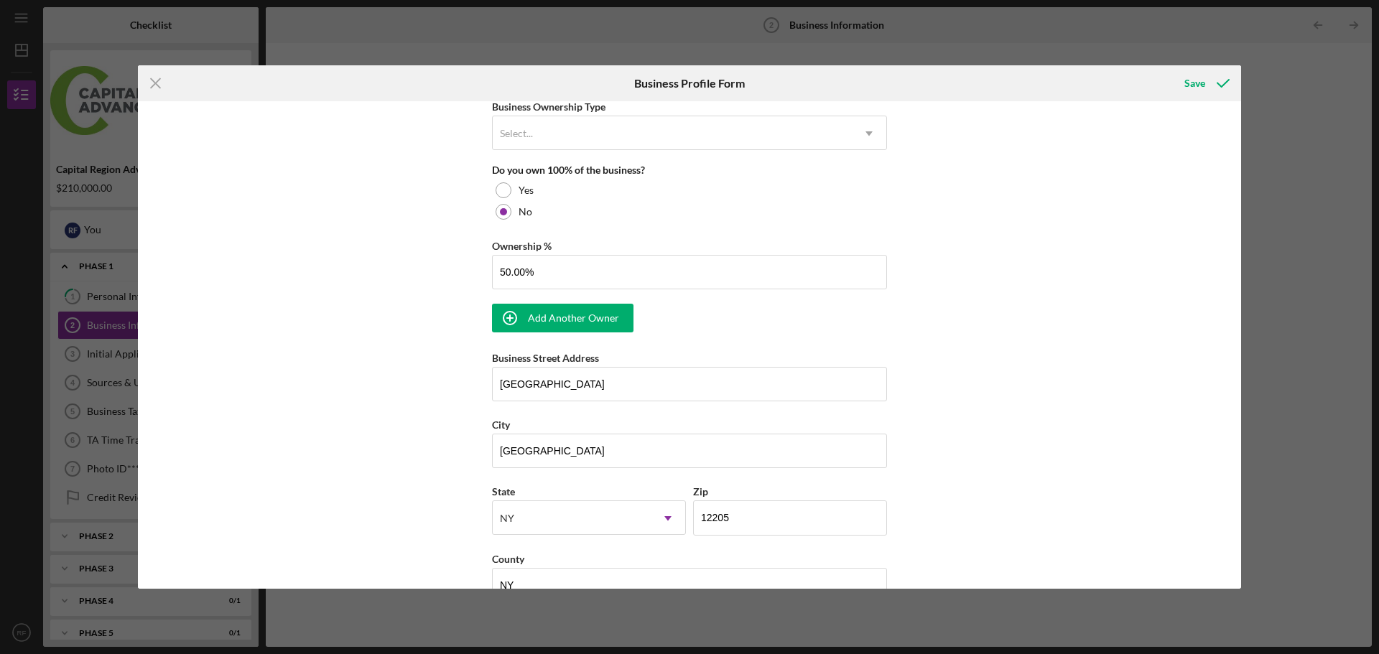
scroll to position [718, 0]
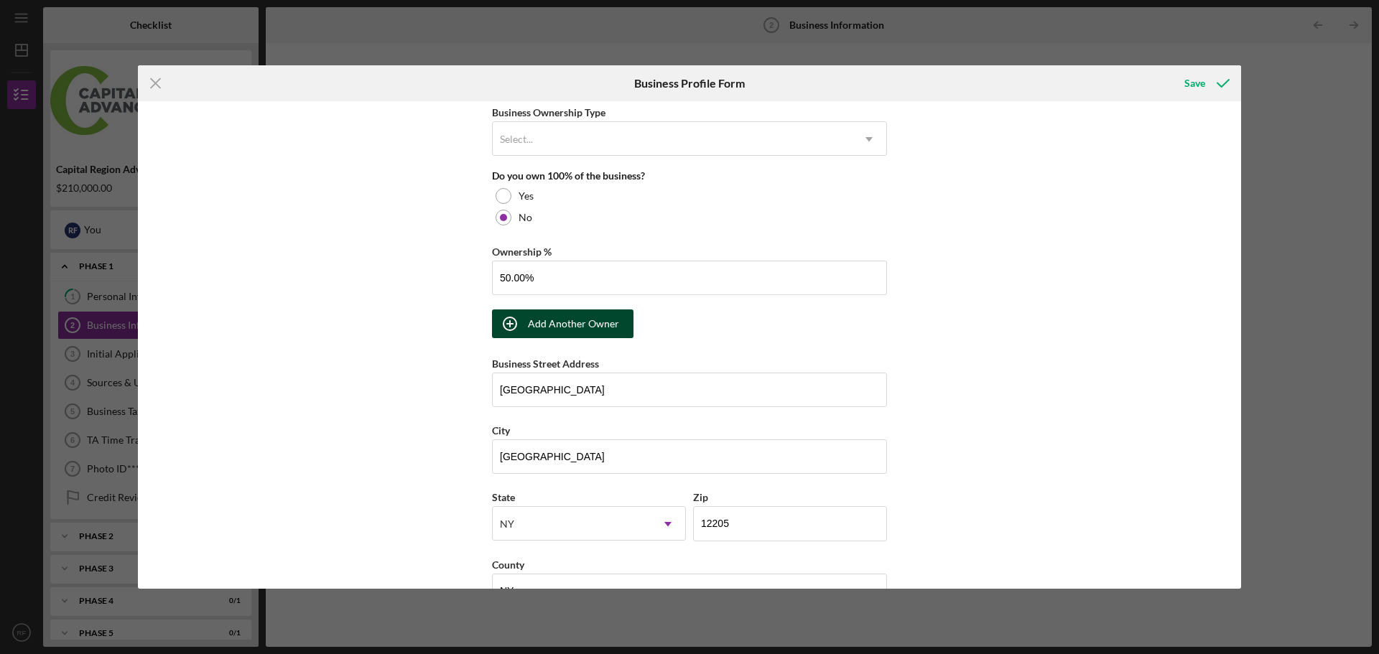
click at [590, 325] on div "Add Another Owner" at bounding box center [573, 324] width 91 height 29
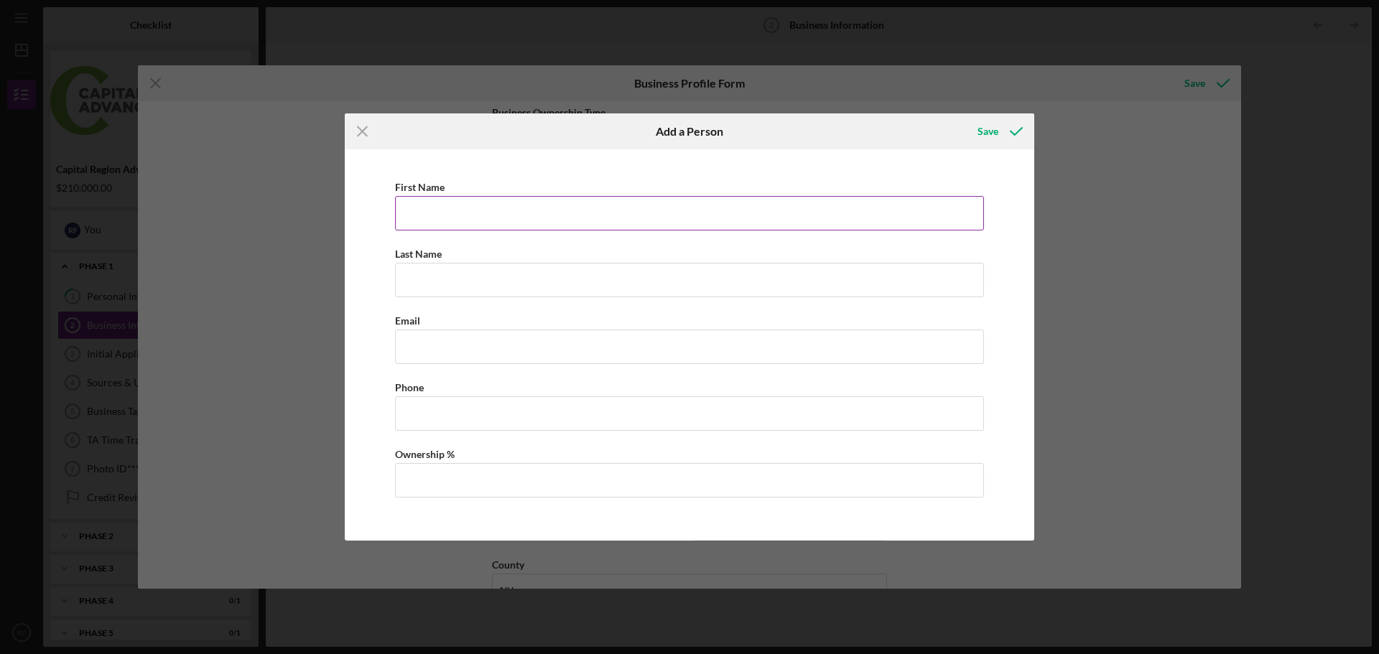
click at [462, 209] on input "First Name" at bounding box center [689, 213] width 589 height 34
type input "Mark"
type input "[PERSON_NAME]"
type input "[EMAIL_ADDRESS][DOMAIN_NAME]"
drag, startPoint x: 493, startPoint y: 412, endPoint x: 368, endPoint y: 407, distance: 125.8
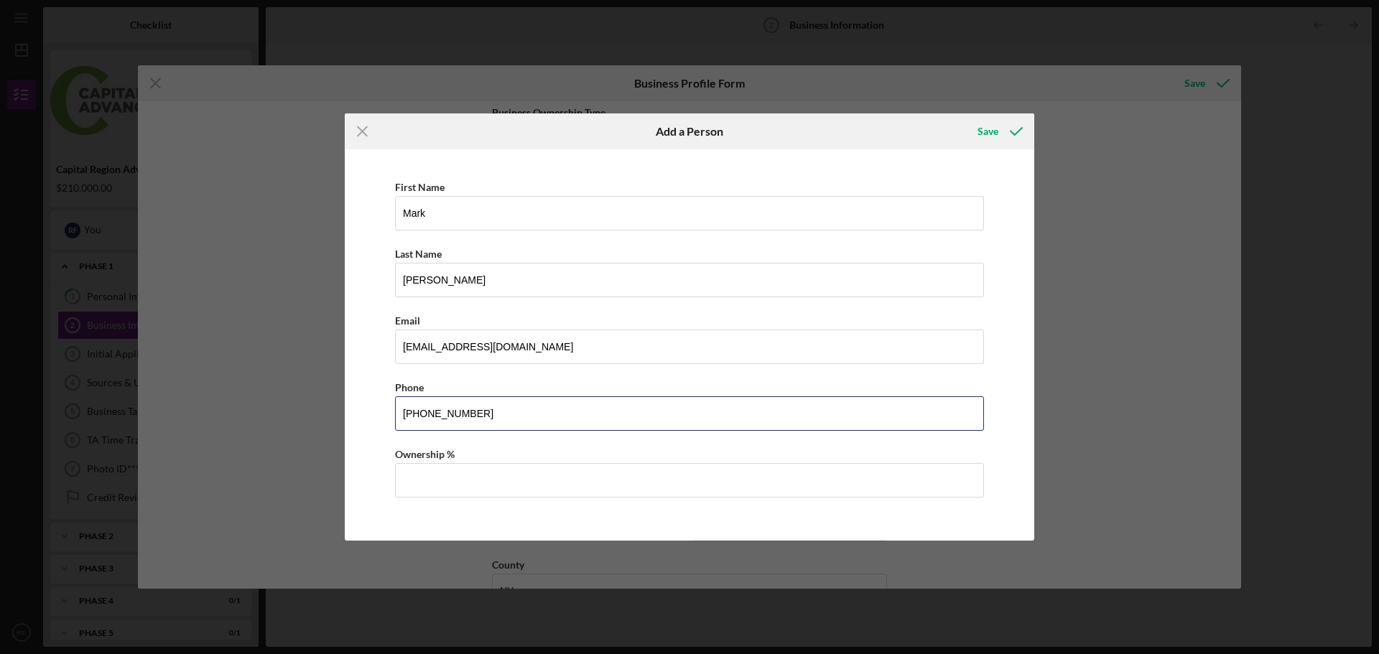
click at [368, 407] on div "First Name [PERSON_NAME] Last Name [PERSON_NAME] Email [EMAIL_ADDRESS][DOMAIN_N…" at bounding box center [689, 345] width 675 height 377
type input "[PHONE_NUMBER]"
click at [526, 484] on input "Ownership %" at bounding box center [689, 480] width 589 height 34
type input "50.00%"
click at [1166, 395] on div "Icon/Menu Close Add a Person Save First Name [PERSON_NAME] Last Name [PERSON_NA…" at bounding box center [689, 327] width 1379 height 654
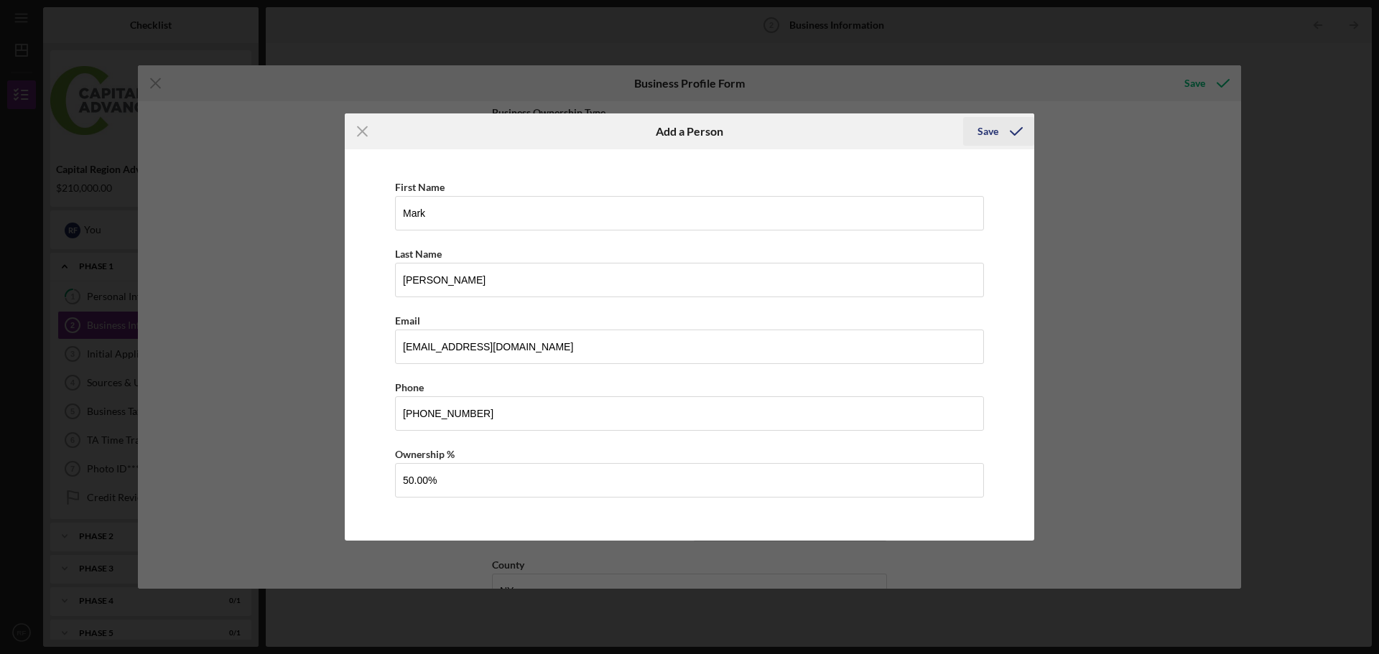
click at [1015, 128] on icon "button" at bounding box center [1016, 131] width 36 height 36
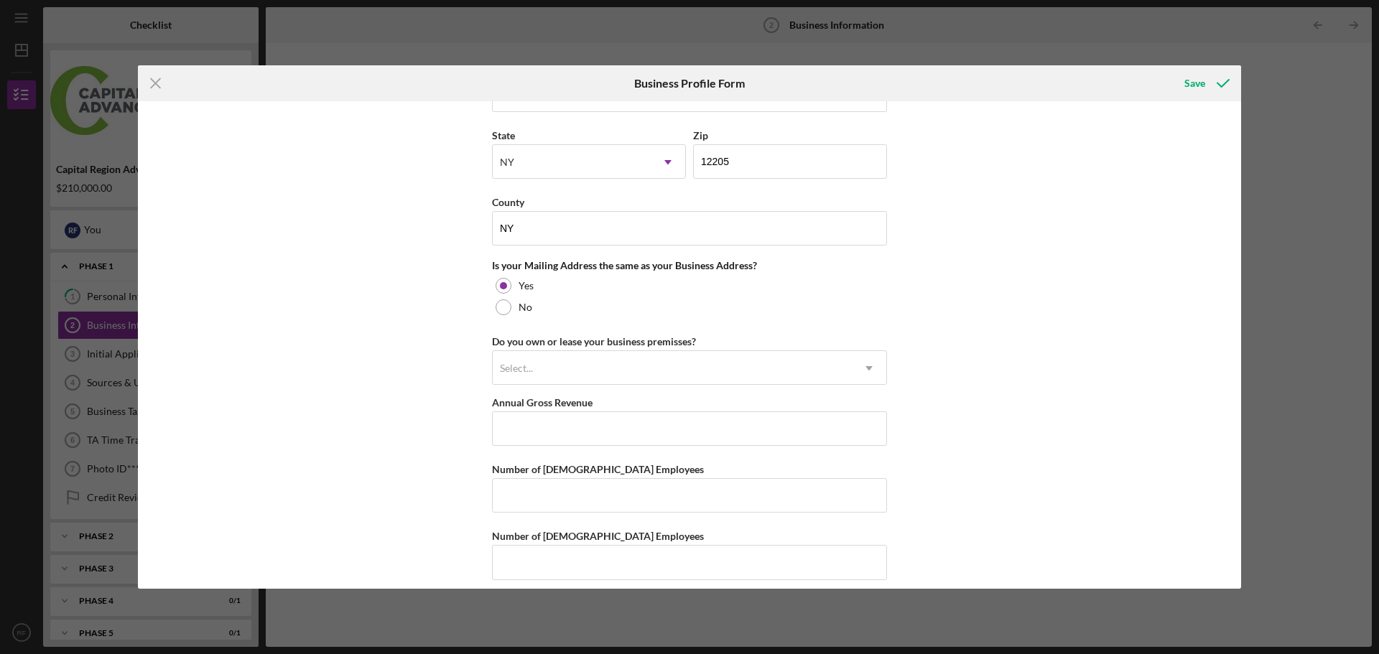
scroll to position [1183, 0]
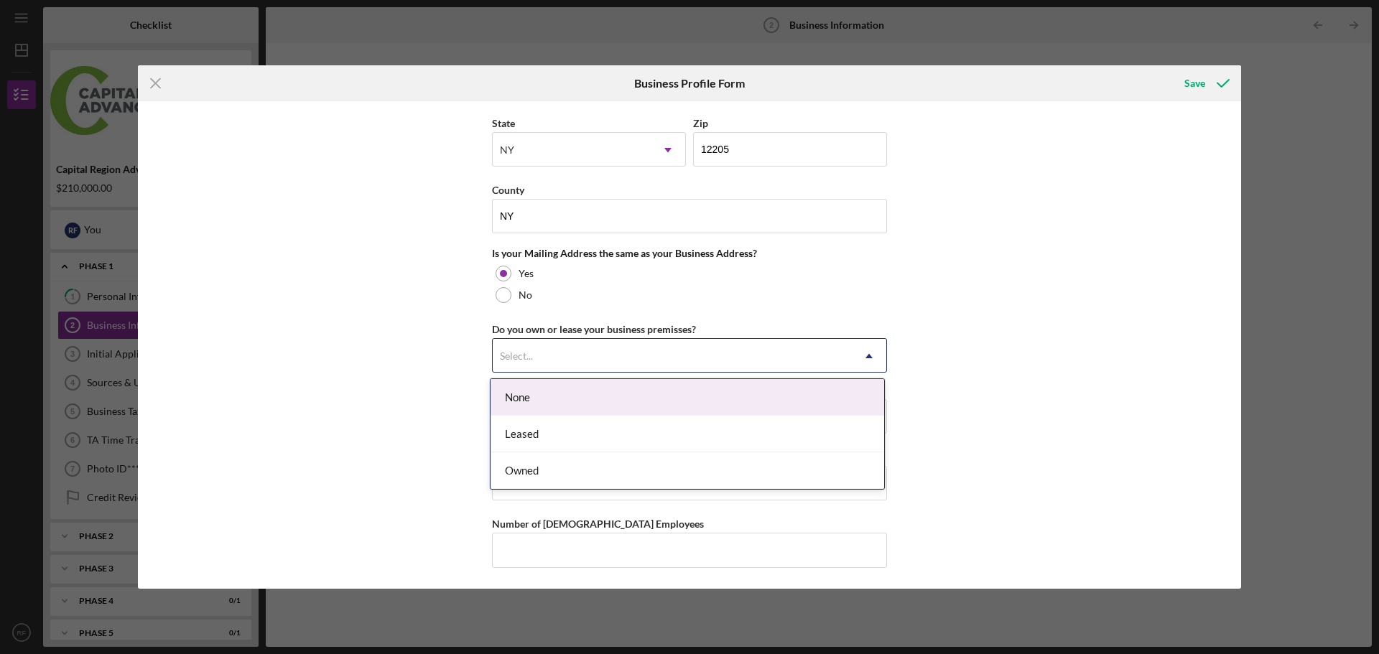
click at [866, 353] on icon "Icon/Dropdown Arrow" at bounding box center [869, 356] width 34 height 34
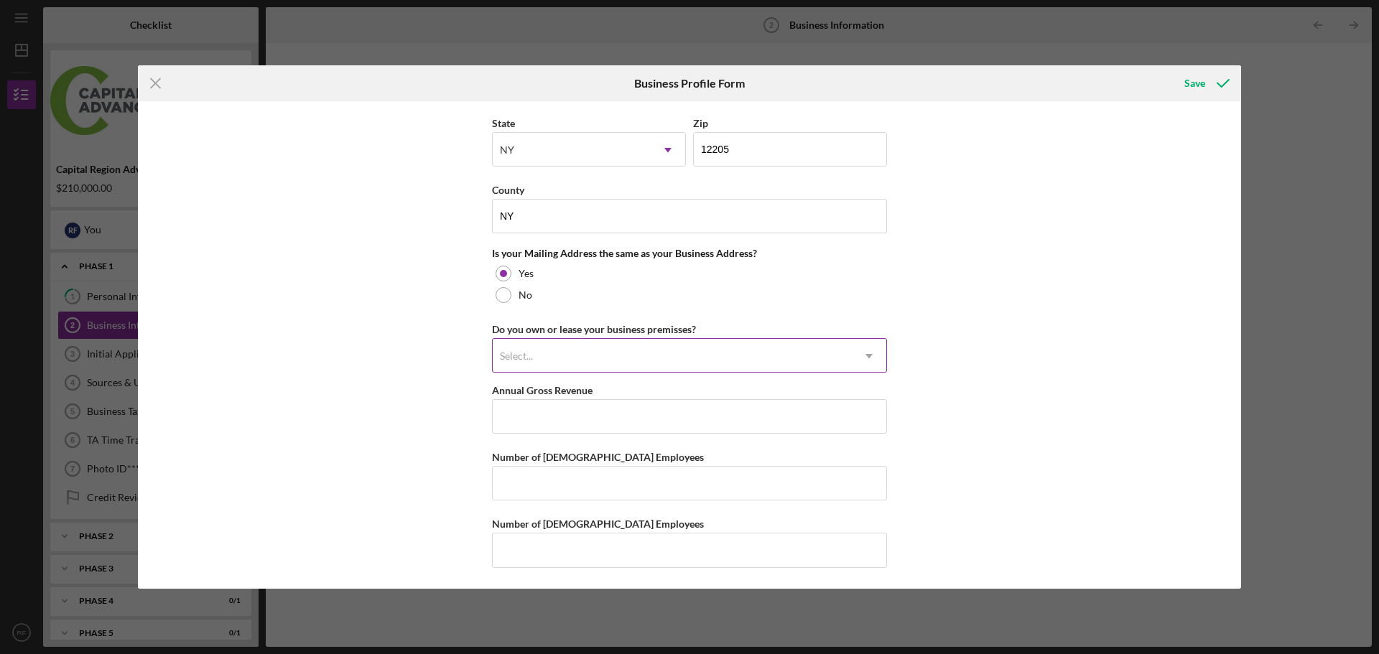
click at [866, 353] on icon "Icon/Dropdown Arrow" at bounding box center [869, 356] width 34 height 34
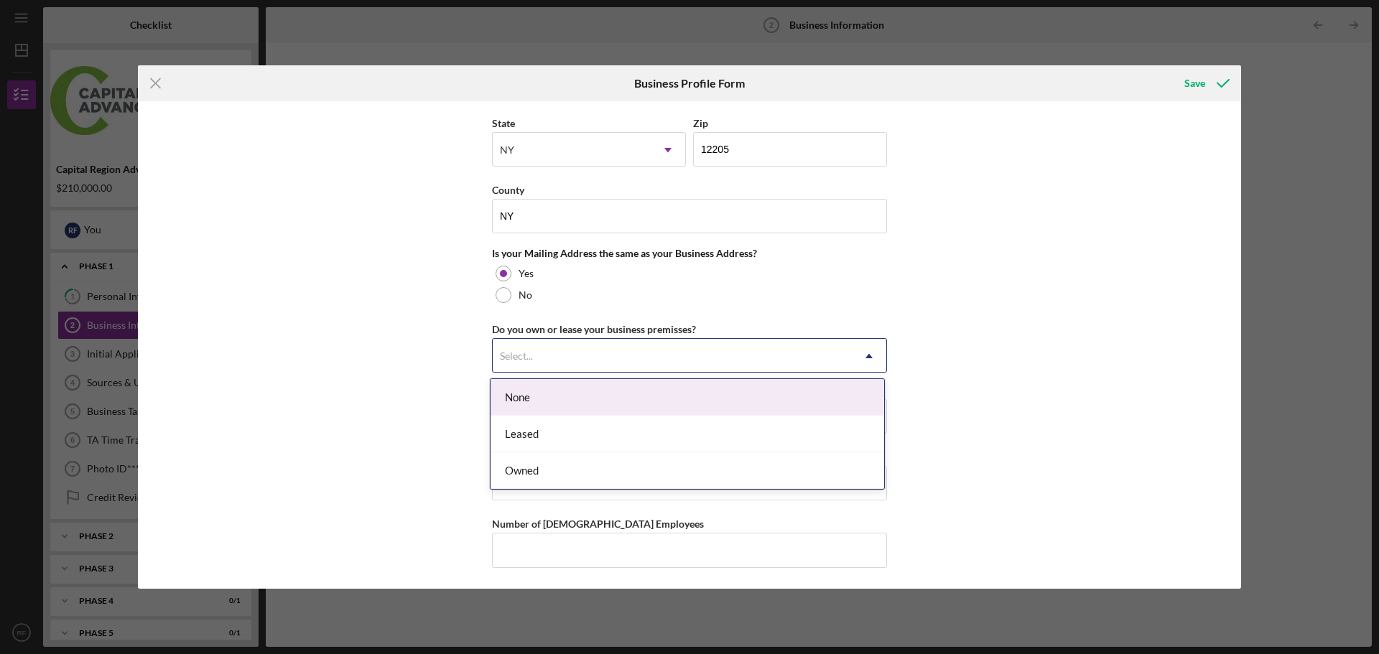
click at [866, 353] on icon "Icon/Dropdown Arrow" at bounding box center [869, 356] width 34 height 34
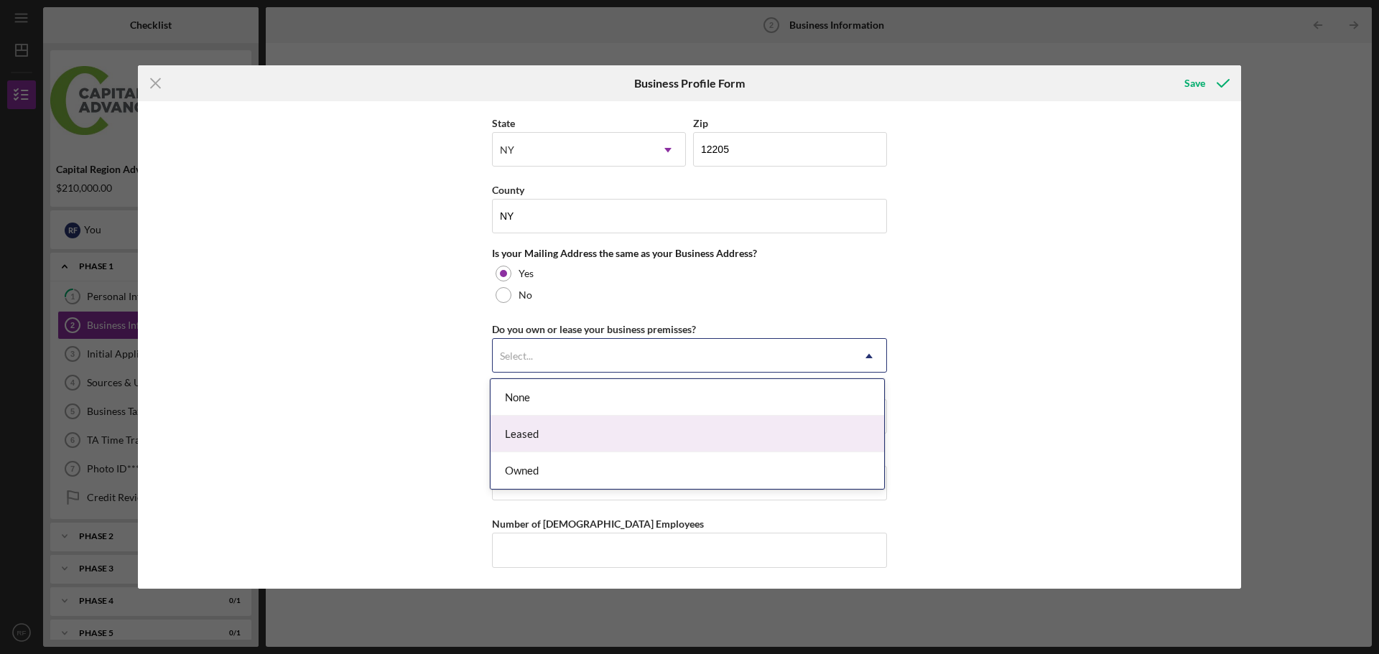
click at [626, 437] on div "Leased" at bounding box center [687, 434] width 394 height 37
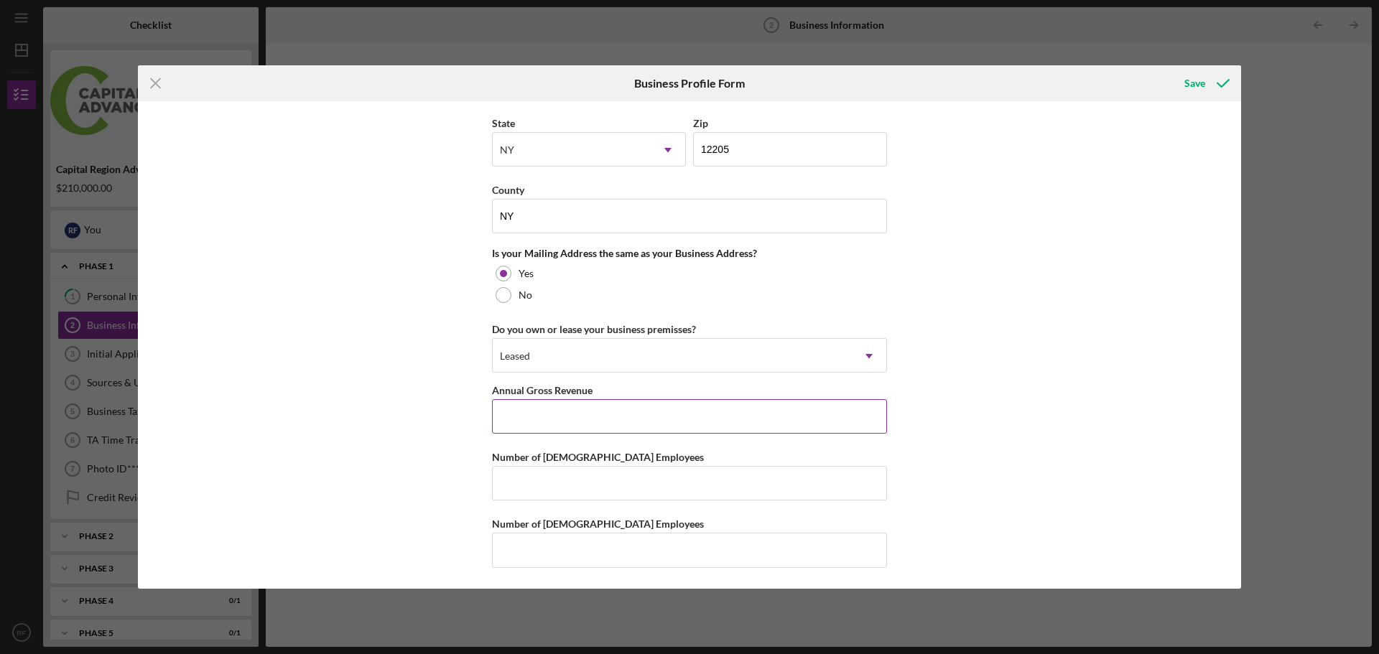
click at [556, 409] on input "Annual Gross Revenue" at bounding box center [689, 416] width 395 height 34
type input "$3,400,000"
click at [583, 553] on input "Number of [DEMOGRAPHIC_DATA] Employees" at bounding box center [689, 550] width 395 height 34
click at [544, 485] on input "Number of [DEMOGRAPHIC_DATA] Employees" at bounding box center [689, 483] width 395 height 34
type input "11"
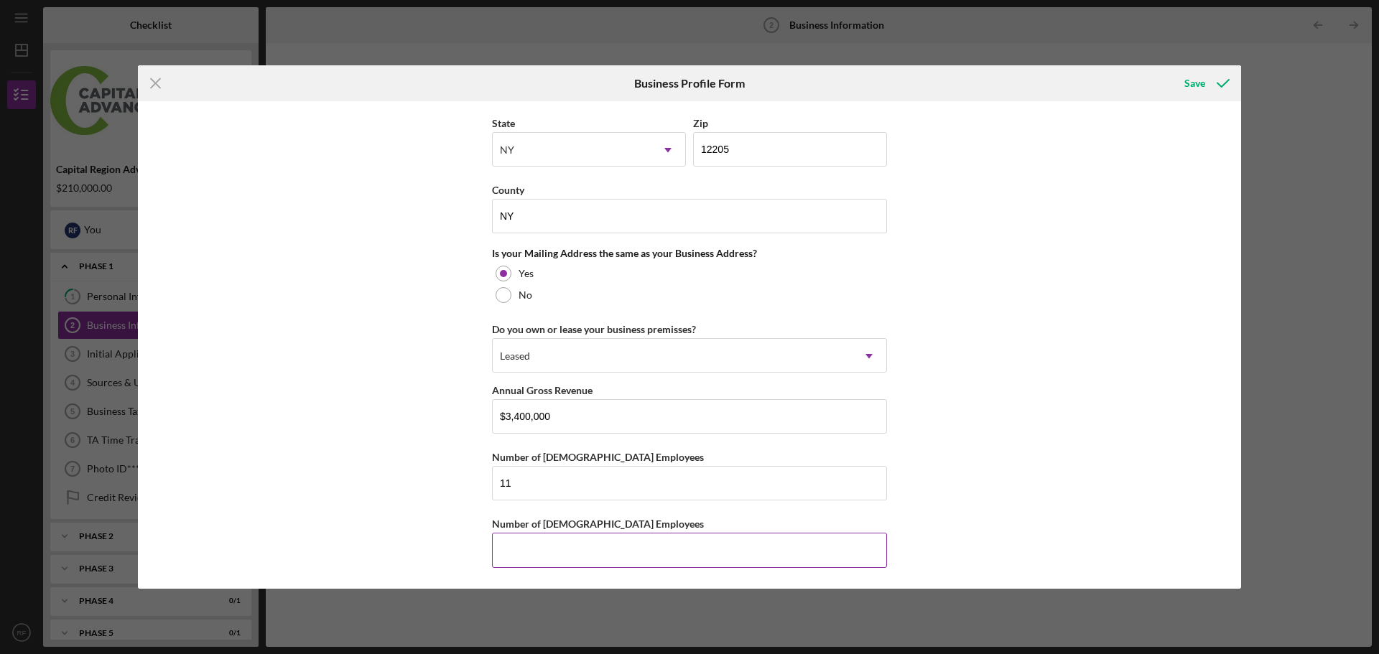
click at [551, 544] on input "Number of [DEMOGRAPHIC_DATA] Employees" at bounding box center [689, 550] width 395 height 34
type input "0"
click at [1201, 80] on div "Save" at bounding box center [1194, 83] width 21 height 29
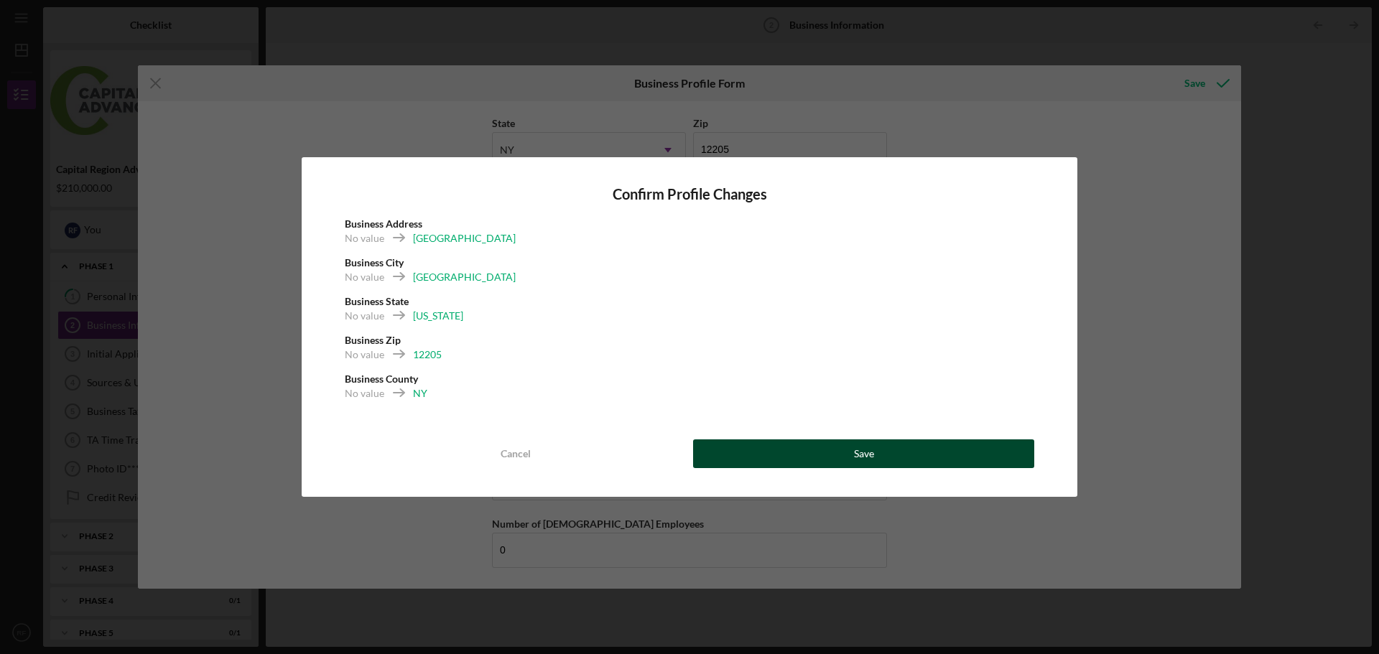
click at [869, 454] on div "Save" at bounding box center [864, 454] width 20 height 29
